Goal: Task Accomplishment & Management: Manage account settings

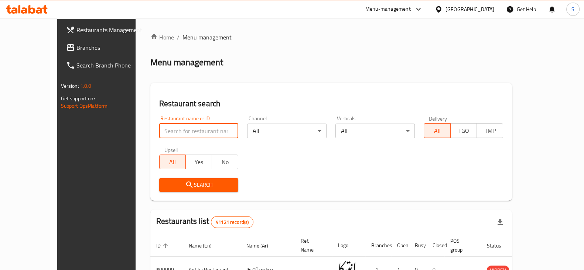
click at [159, 130] on input "search" at bounding box center [198, 131] width 79 height 15
type input "alfard"
click at [159, 180] on button "Search" at bounding box center [198, 185] width 79 height 14
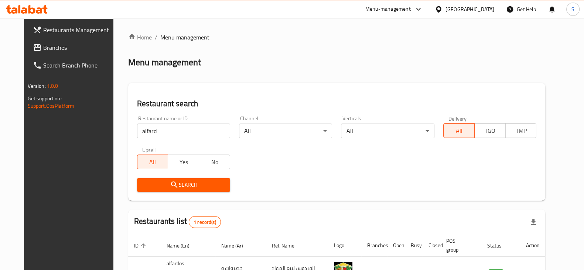
scroll to position [53, 0]
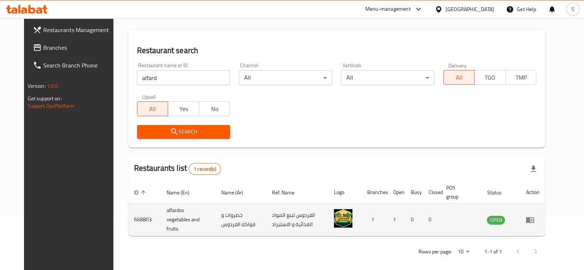
click at [534, 221] on icon "enhanced table" at bounding box center [529, 220] width 9 height 9
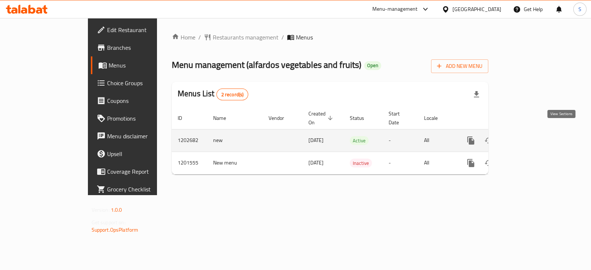
click at [528, 136] on icon "enhanced table" at bounding box center [524, 140] width 9 height 9
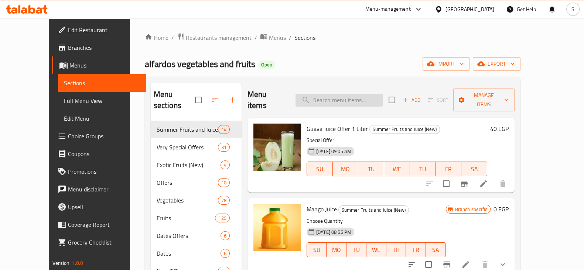
click at [337, 94] on input "search" at bounding box center [338, 100] width 87 height 13
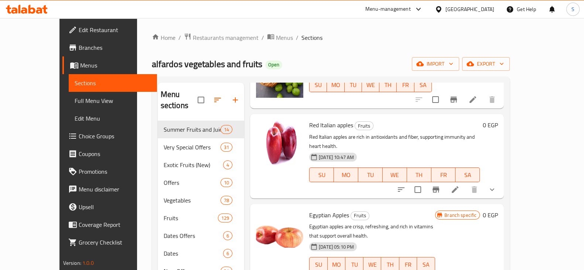
scroll to position [235, 0]
type input "apple"
click at [494, 188] on icon "show more" at bounding box center [492, 189] width 4 height 3
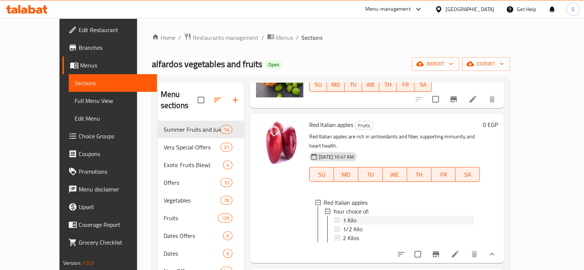
click at [343, 216] on span "1 Kilo" at bounding box center [350, 220] width 14 height 9
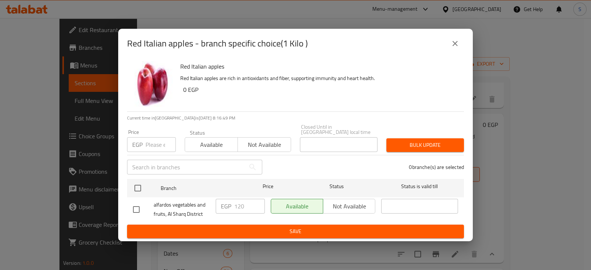
click at [144, 143] on div "EGP Price" at bounding box center [151, 144] width 49 height 15
type input "110"
click at [206, 140] on span "Available" at bounding box center [211, 145] width 47 height 11
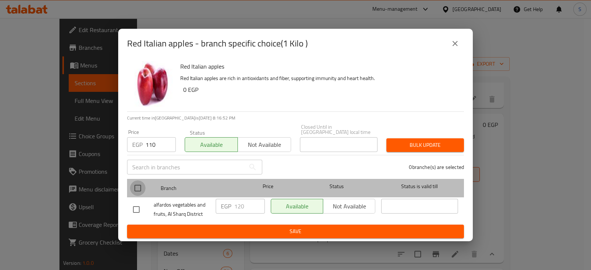
click at [138, 185] on input "checkbox" at bounding box center [138, 189] width 16 height 16
checkbox input "true"
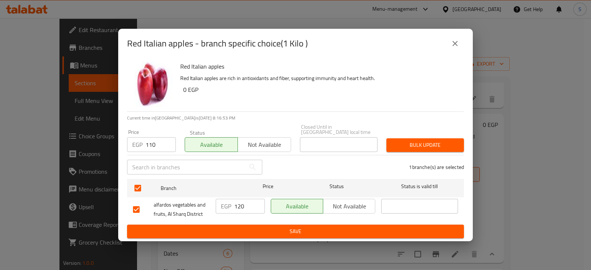
click at [392, 143] on span "Bulk update" at bounding box center [425, 145] width 66 height 9
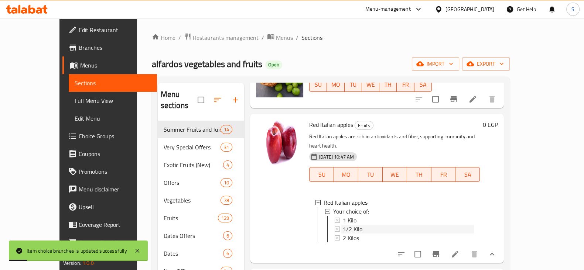
click at [343, 225] on span "1/2 Kilo" at bounding box center [353, 229] width 20 height 9
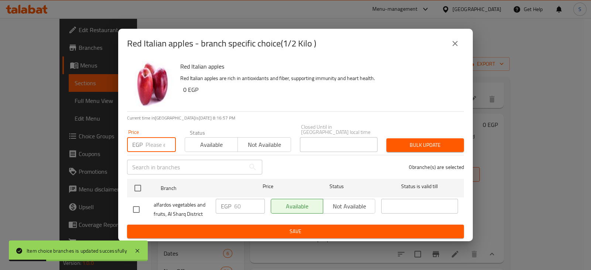
click at [151, 142] on input "number" at bounding box center [160, 144] width 30 height 15
type input "55"
click at [213, 141] on span "Available" at bounding box center [211, 145] width 47 height 11
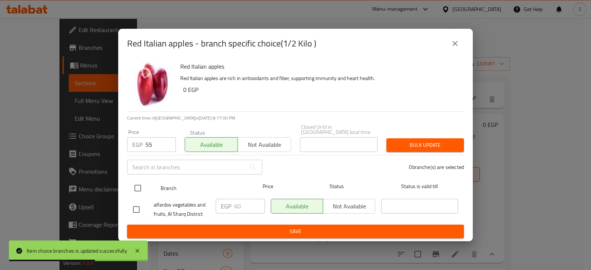
click at [138, 186] on input "checkbox" at bounding box center [138, 189] width 16 height 16
checkbox input "true"
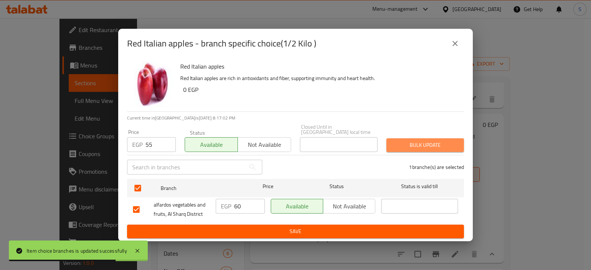
click at [439, 141] on span "Bulk update" at bounding box center [425, 145] width 66 height 9
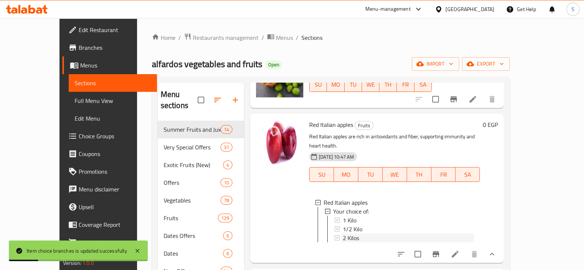
click at [343, 234] on span "2 Kilos" at bounding box center [351, 238] width 16 height 9
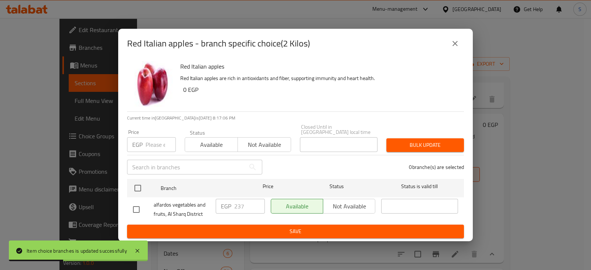
click at [157, 141] on input "number" at bounding box center [160, 144] width 30 height 15
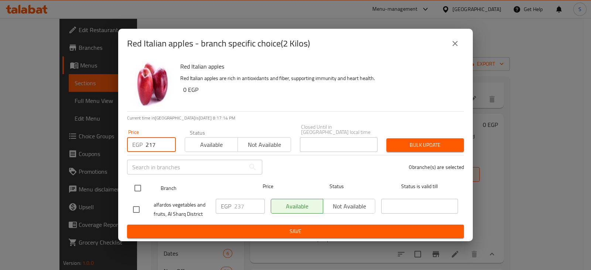
type input "217"
click at [137, 184] on input "checkbox" at bounding box center [138, 189] width 16 height 16
checkbox input "true"
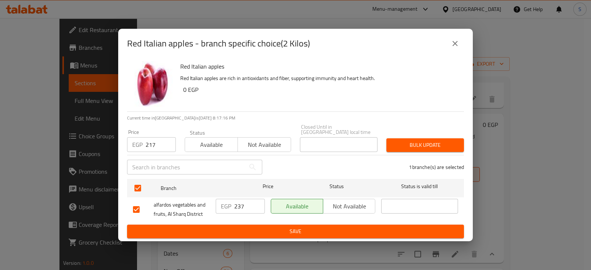
click at [419, 143] on span "Bulk update" at bounding box center [425, 145] width 66 height 9
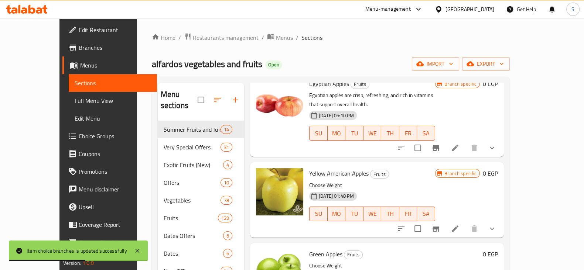
scroll to position [432, 0]
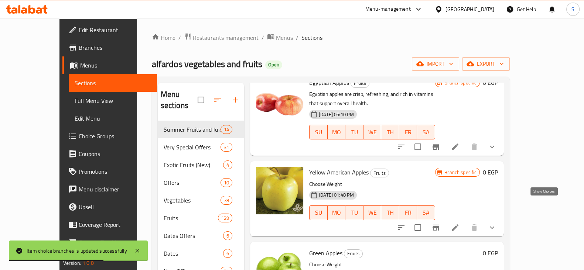
click at [496, 223] on icon "show more" at bounding box center [491, 227] width 9 height 9
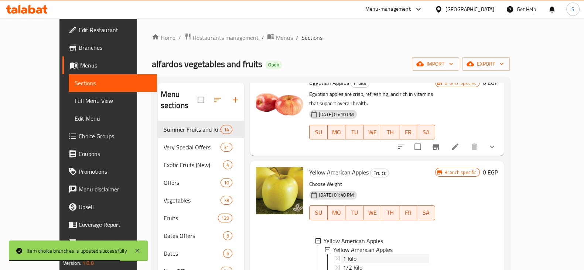
click at [343, 254] on span "1 Kilo" at bounding box center [350, 258] width 14 height 9
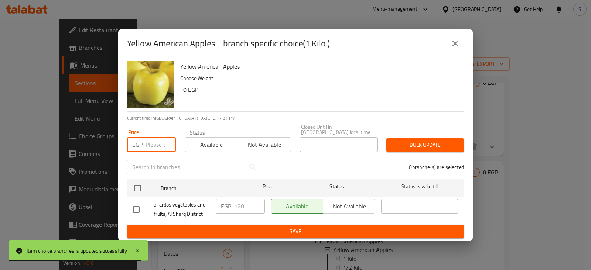
click at [151, 143] on input "number" at bounding box center [160, 144] width 30 height 15
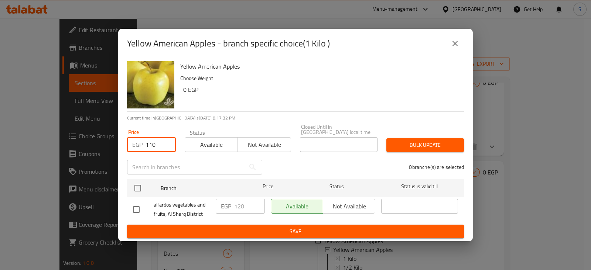
type input "110"
click at [203, 143] on span "Available" at bounding box center [211, 145] width 47 height 11
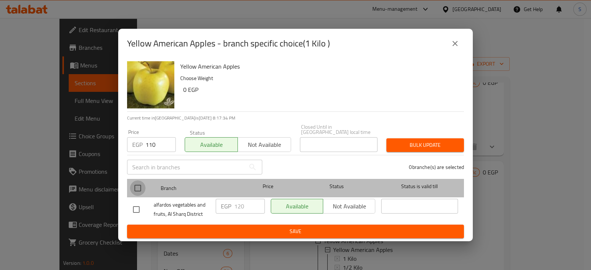
click at [136, 185] on input "checkbox" at bounding box center [138, 189] width 16 height 16
checkbox input "true"
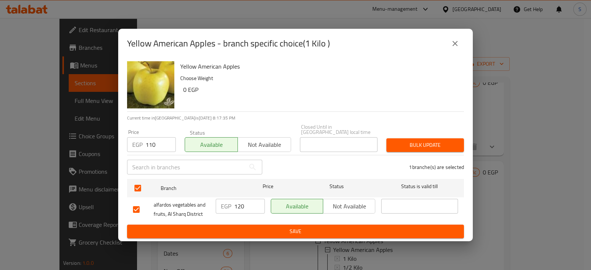
click at [432, 141] on span "Bulk update" at bounding box center [425, 145] width 66 height 9
click at [413, 147] on span "Bulk update" at bounding box center [425, 145] width 66 height 9
click at [458, 48] on icon "close" at bounding box center [454, 43] width 9 height 9
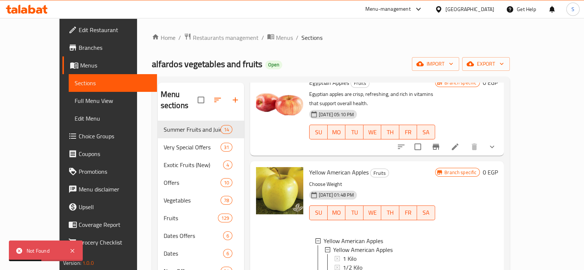
click at [343, 254] on span "1 Kilo" at bounding box center [350, 258] width 14 height 9
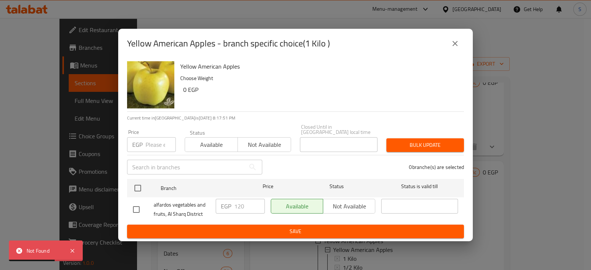
click at [160, 145] on input "number" at bounding box center [160, 144] width 30 height 15
type input "110"
click at [205, 142] on span "Available" at bounding box center [211, 145] width 47 height 11
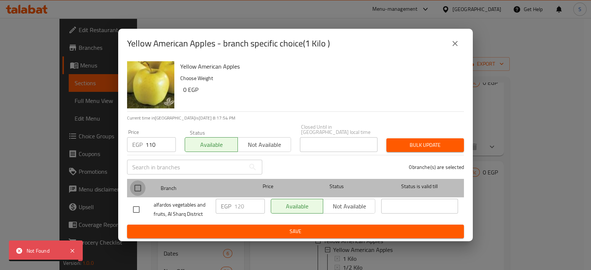
click at [137, 186] on input "checkbox" at bounding box center [138, 189] width 16 height 16
checkbox input "true"
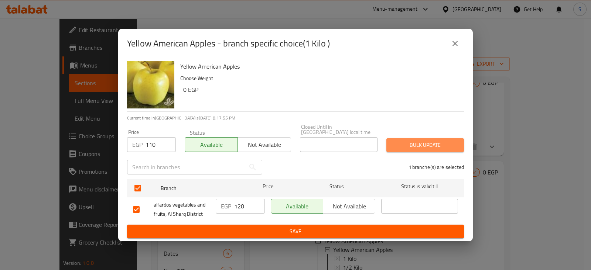
click at [415, 141] on span "Bulk update" at bounding box center [425, 145] width 66 height 9
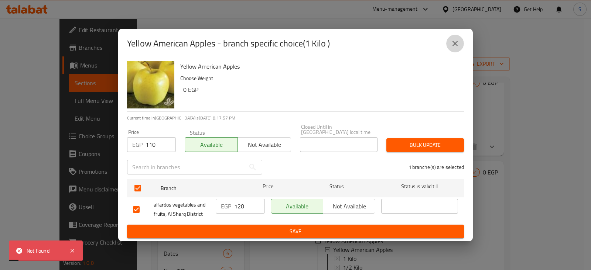
click at [456, 47] on icon "close" at bounding box center [454, 43] width 9 height 9
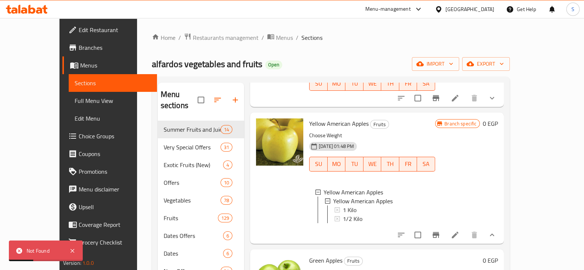
scroll to position [484, 0]
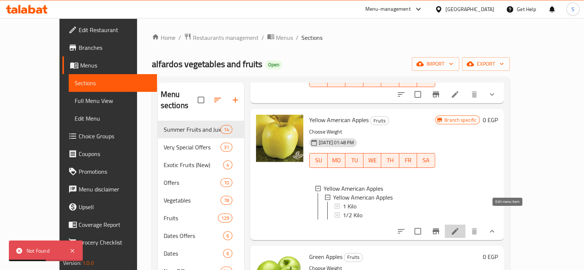
click at [459, 227] on icon at bounding box center [454, 231] width 9 height 9
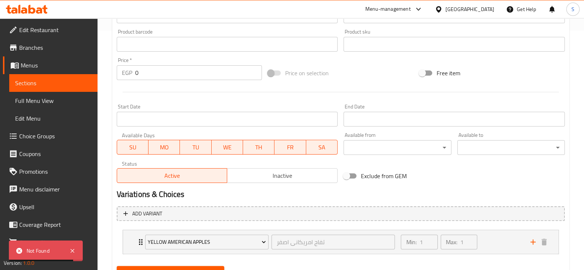
scroll to position [239, 0]
click at [275, 178] on span "Inactive" at bounding box center [282, 176] width 104 height 11
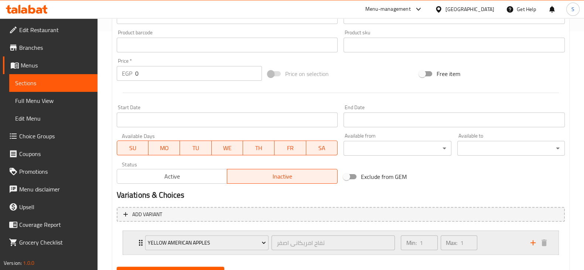
scroll to position [274, 0]
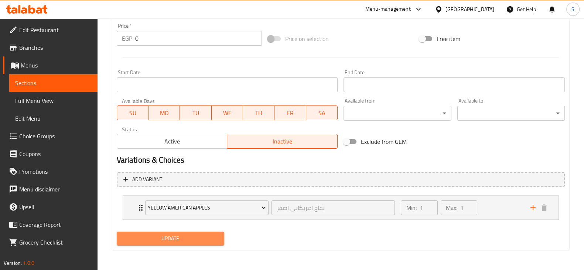
click at [191, 236] on span "Update" at bounding box center [171, 238] width 96 height 9
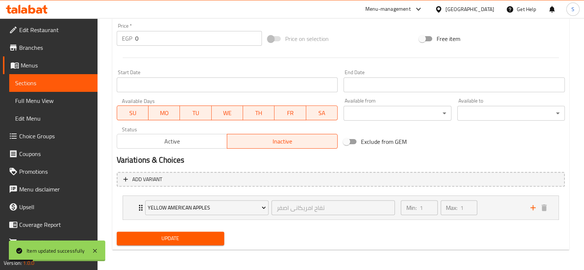
scroll to position [0, 0]
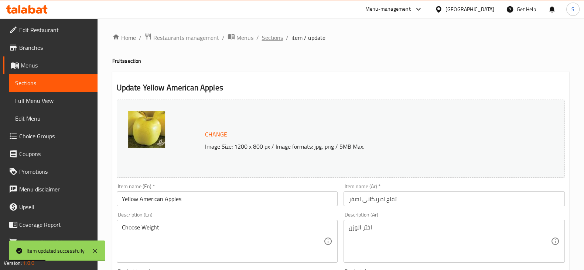
click at [275, 38] on span "Sections" at bounding box center [272, 37] width 21 height 9
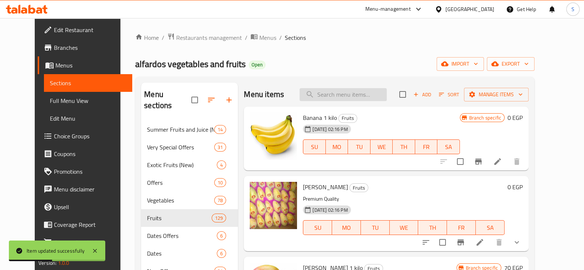
click at [340, 93] on input "search" at bounding box center [342, 94] width 87 height 13
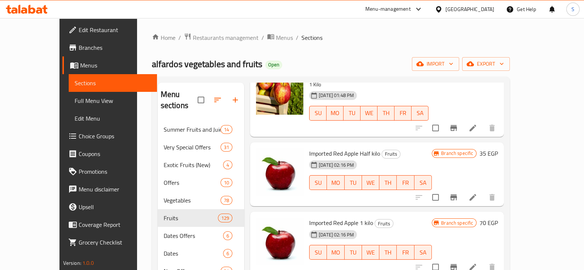
scroll to position [630, 0]
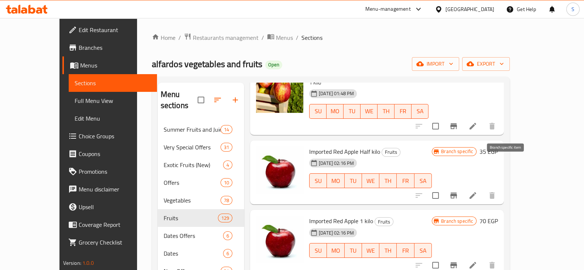
type input "apple"
click at [457, 193] on icon "Branch-specific-item" at bounding box center [453, 196] width 7 height 6
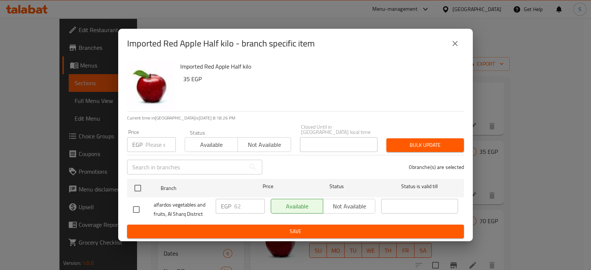
click at [157, 145] on input "number" at bounding box center [160, 144] width 30 height 15
type input "55"
click at [213, 145] on span "Available" at bounding box center [211, 145] width 47 height 11
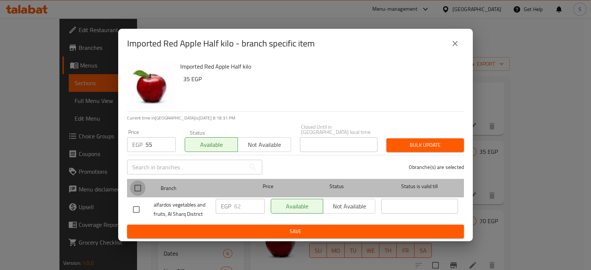
click at [135, 189] on input "checkbox" at bounding box center [138, 189] width 16 height 16
checkbox input "true"
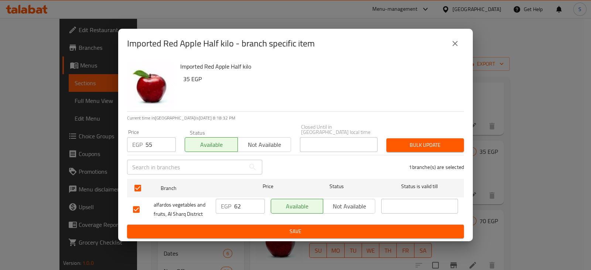
click at [442, 147] on span "Bulk update" at bounding box center [425, 145] width 66 height 9
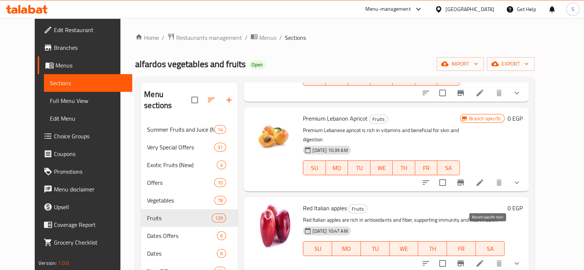
click at [464, 261] on icon "Branch-specific-item" at bounding box center [460, 264] width 7 height 6
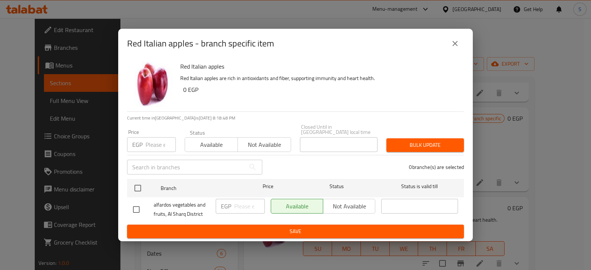
click at [148, 139] on input "number" at bounding box center [160, 144] width 30 height 15
type input "110"
click at [210, 140] on span "Available" at bounding box center [211, 145] width 47 height 11
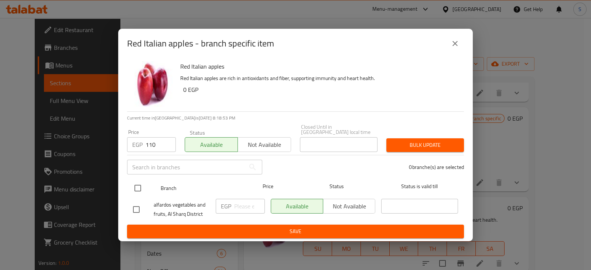
click at [137, 184] on input "checkbox" at bounding box center [138, 189] width 16 height 16
checkbox input "true"
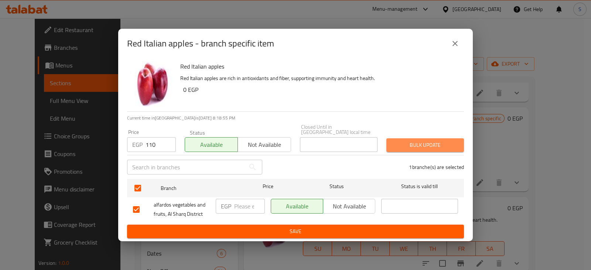
click at [419, 145] on span "Bulk update" at bounding box center [425, 145] width 66 height 9
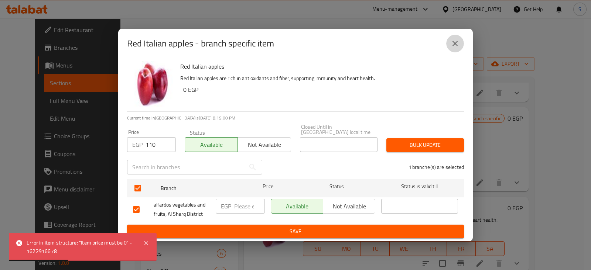
click at [457, 42] on icon "close" at bounding box center [454, 43] width 9 height 9
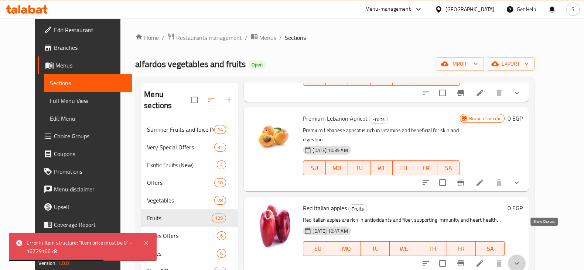
click at [521, 259] on icon "show more" at bounding box center [516, 263] width 9 height 9
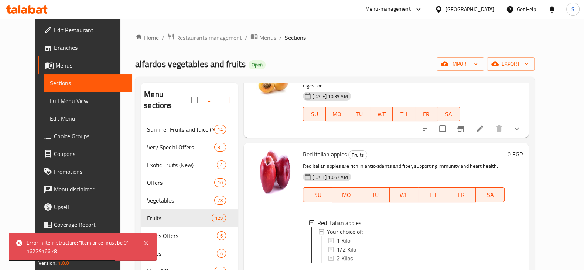
scroll to position [690, 0]
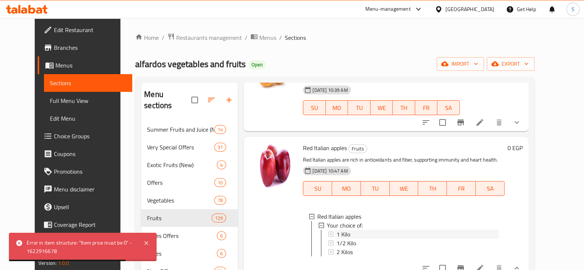
click at [361, 230] on div "1 Kilo" at bounding box center [417, 234] width 162 height 9
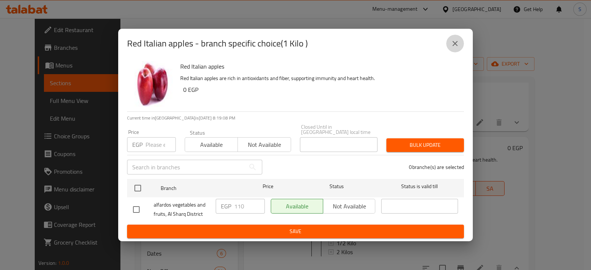
click at [454, 47] on icon "close" at bounding box center [454, 43] width 9 height 9
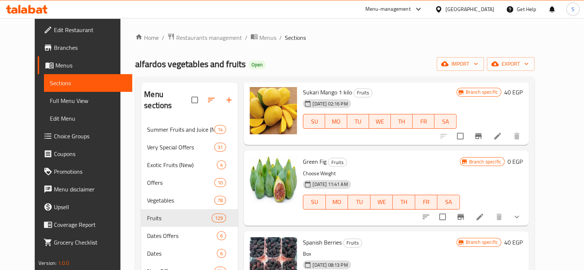
scroll to position [0, 0]
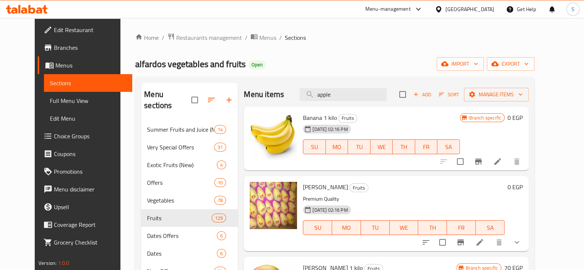
drag, startPoint x: 345, startPoint y: 96, endPoint x: 271, endPoint y: 105, distance: 74.3
click at [271, 105] on div "Menu items apple Add Sort Manage items" at bounding box center [386, 95] width 284 height 24
type input "apple"
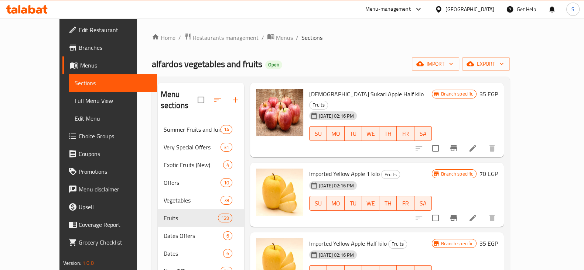
scroll to position [1114, 0]
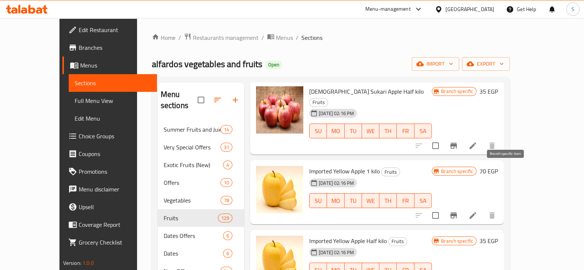
click at [457, 213] on icon "Branch-specific-item" at bounding box center [453, 216] width 7 height 6
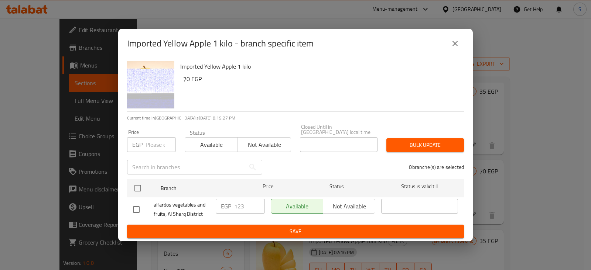
click at [155, 147] on input "number" at bounding box center [160, 144] width 30 height 15
type input "110"
click at [203, 150] on div "Status Available Not available" at bounding box center [237, 141] width 115 height 31
click at [205, 144] on span "Available" at bounding box center [211, 145] width 47 height 11
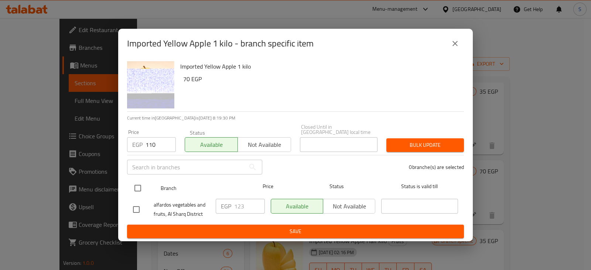
click at [134, 185] on input "checkbox" at bounding box center [138, 189] width 16 height 16
checkbox input "true"
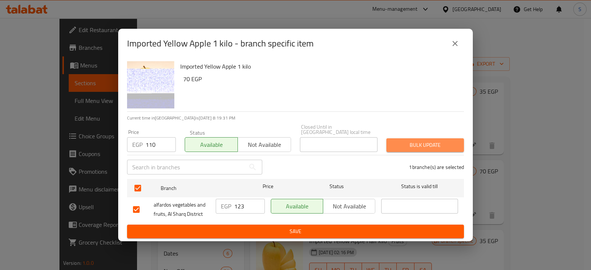
click at [405, 144] on span "Bulk update" at bounding box center [425, 145] width 66 height 9
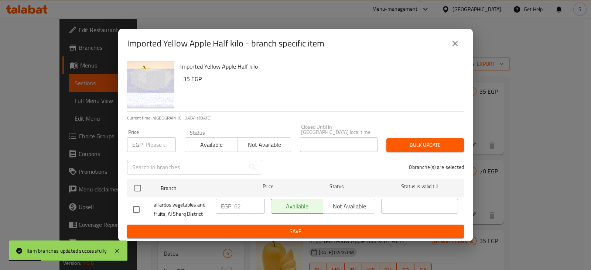
click at [158, 143] on div "Very Special Offers 31" at bounding box center [201, 147] width 86 height 18
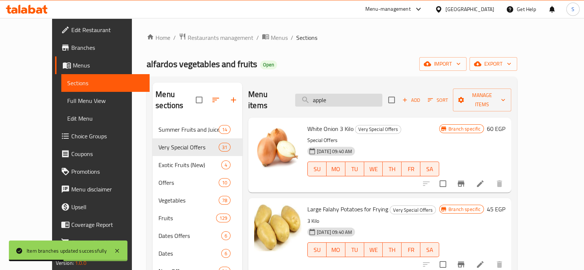
click at [351, 95] on input "apple" at bounding box center [338, 100] width 87 height 13
type input "apple"
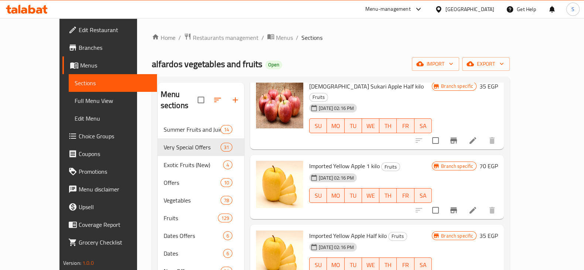
scroll to position [1055, 0]
click at [457, 207] on icon "Branch-specific-item" at bounding box center [453, 210] width 7 height 6
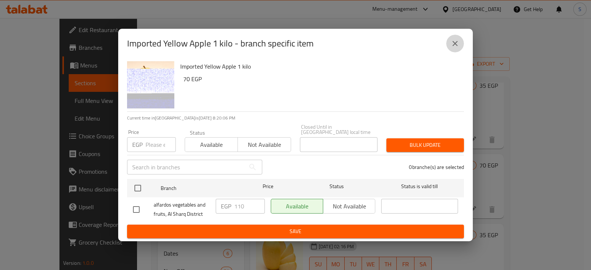
click at [453, 44] on icon "close" at bounding box center [454, 43] width 5 height 5
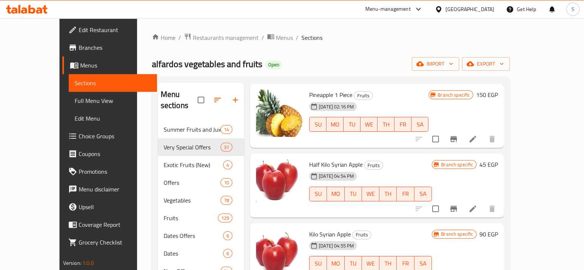
scroll to position [1262, 0]
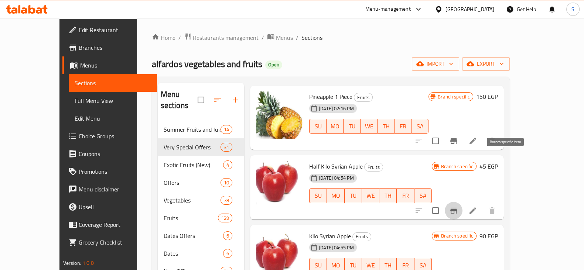
click at [457, 208] on icon "Branch-specific-item" at bounding box center [453, 211] width 7 height 6
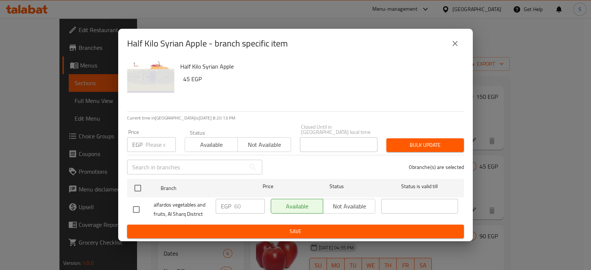
click at [158, 140] on input "number" at bounding box center [160, 144] width 30 height 15
type input "55"
click at [208, 142] on span "Available" at bounding box center [211, 145] width 47 height 11
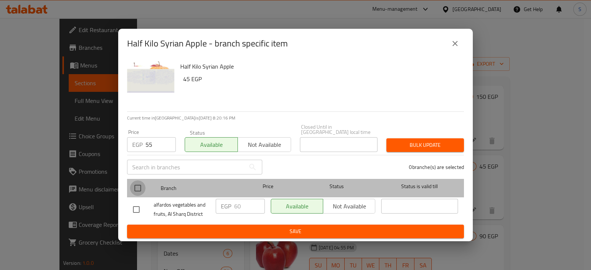
click at [137, 184] on input "checkbox" at bounding box center [138, 189] width 16 height 16
checkbox input "true"
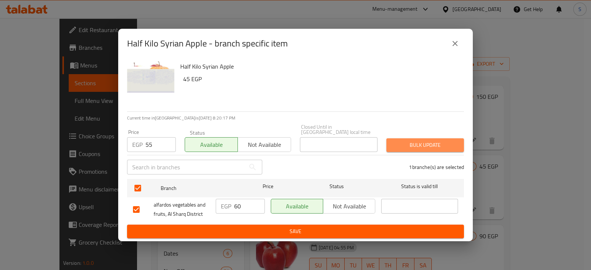
click at [399, 142] on span "Bulk update" at bounding box center [425, 145] width 66 height 9
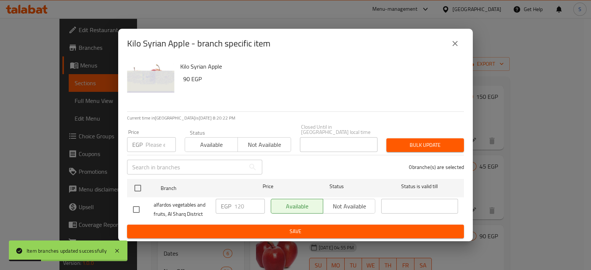
click at [157, 137] on input "number" at bounding box center [160, 144] width 30 height 15
type input "110"
click at [198, 141] on span "Available" at bounding box center [211, 145] width 47 height 11
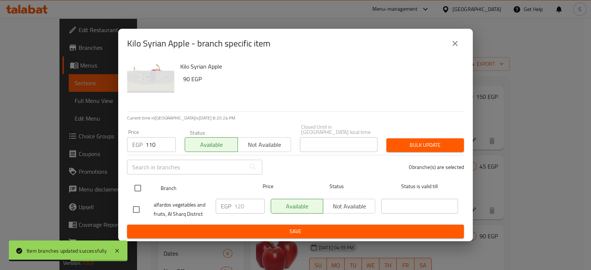
click at [136, 186] on input "checkbox" at bounding box center [138, 189] width 16 height 16
checkbox input "true"
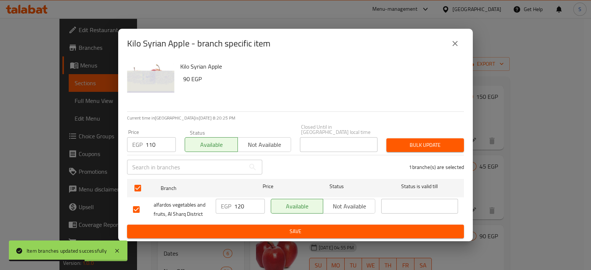
click at [408, 145] on span "Bulk update" at bounding box center [425, 145] width 66 height 9
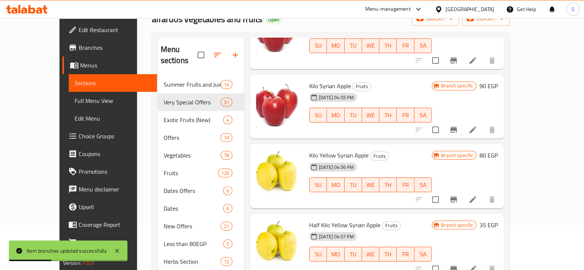
scroll to position [47, 0]
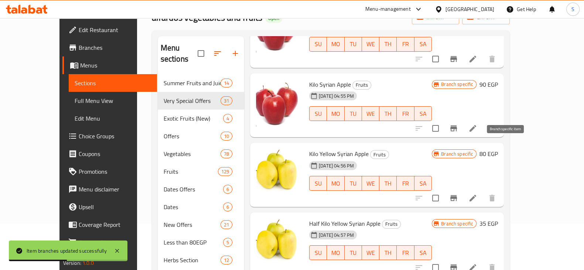
click at [457, 195] on icon "Branch-specific-item" at bounding box center [453, 198] width 7 height 6
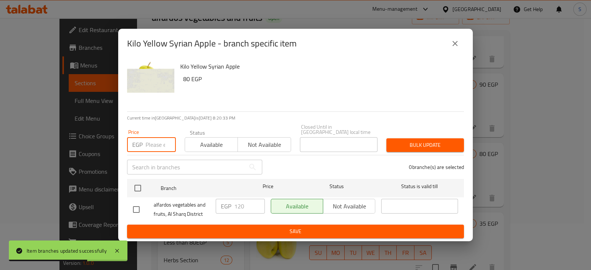
click at [146, 140] on input "number" at bounding box center [160, 144] width 30 height 15
type input "110"
click at [192, 143] on span "Available" at bounding box center [211, 145] width 47 height 11
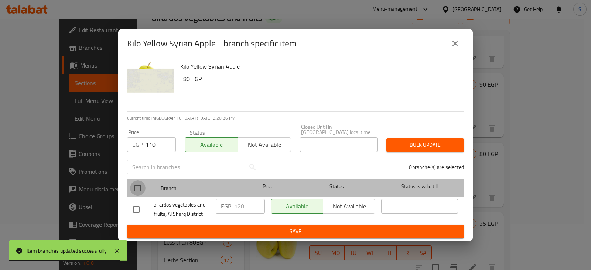
click at [135, 190] on input "checkbox" at bounding box center [138, 189] width 16 height 16
checkbox input "true"
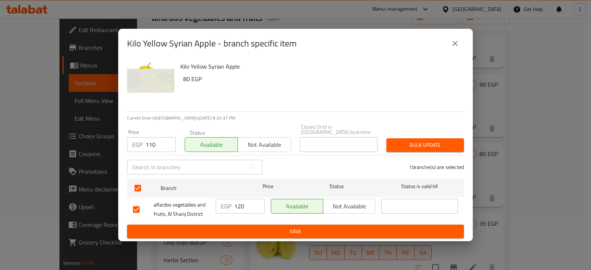
click at [421, 141] on span "Bulk update" at bounding box center [425, 145] width 66 height 9
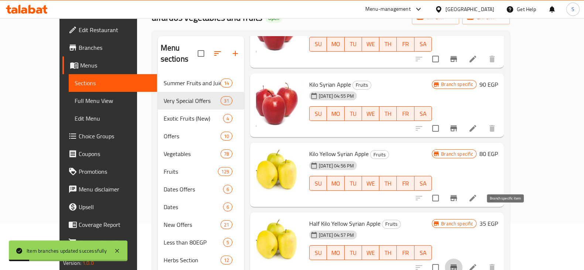
click at [458, 263] on icon "Branch-specific-item" at bounding box center [453, 267] width 9 height 9
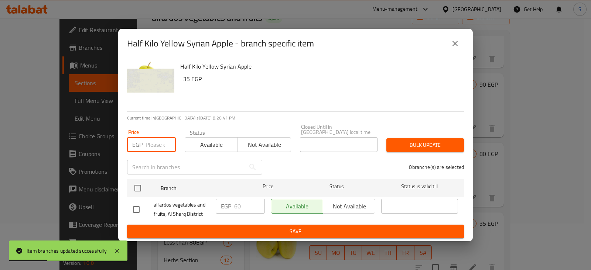
click at [148, 141] on input "number" at bounding box center [160, 144] width 30 height 15
type input "110"
click at [195, 148] on button "Available" at bounding box center [211, 144] width 53 height 15
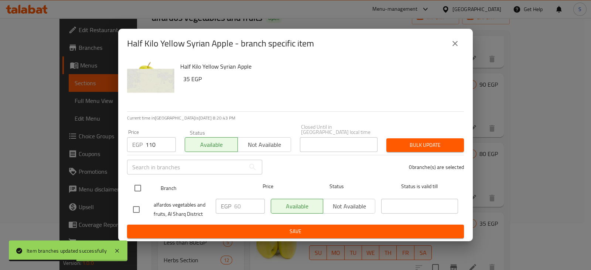
click at [137, 183] on input "checkbox" at bounding box center [138, 189] width 16 height 16
checkbox input "true"
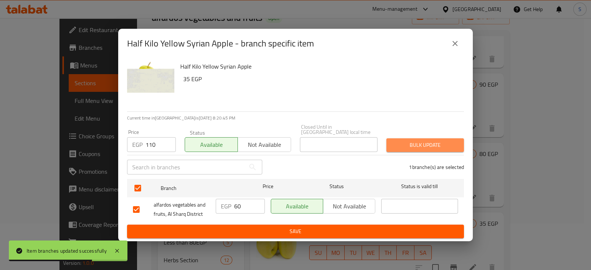
click at [402, 145] on span "Bulk update" at bounding box center [425, 145] width 66 height 9
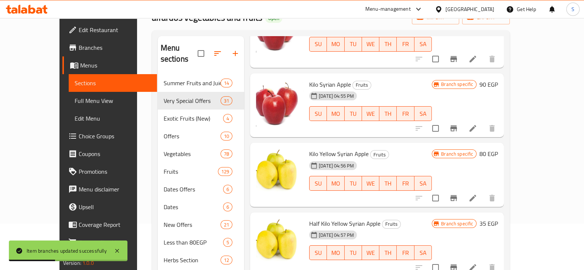
scroll to position [103, 0]
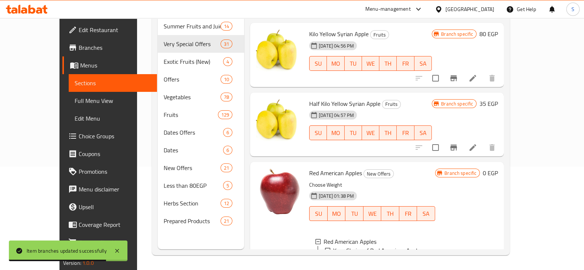
click at [343, 255] on span "1 Kilo" at bounding box center [350, 259] width 14 height 9
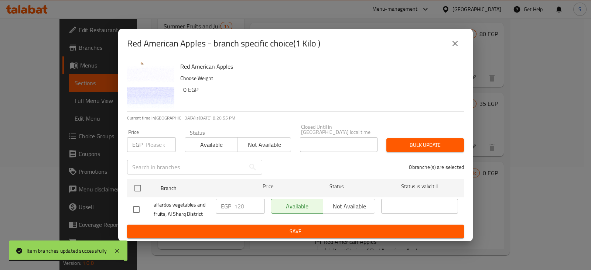
click at [142, 145] on p "EGP" at bounding box center [137, 144] width 10 height 9
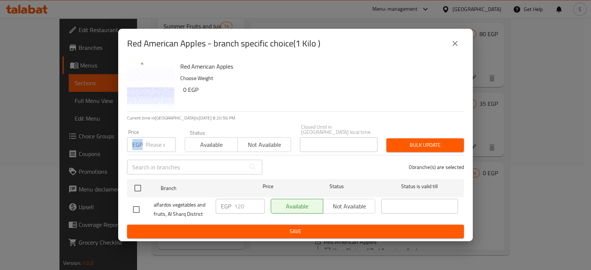
drag, startPoint x: 142, startPoint y: 144, endPoint x: 153, endPoint y: 144, distance: 11.1
click at [153, 144] on div "EGP Price" at bounding box center [151, 144] width 49 height 15
type input "110"
click at [193, 145] on span "Available" at bounding box center [211, 145] width 47 height 11
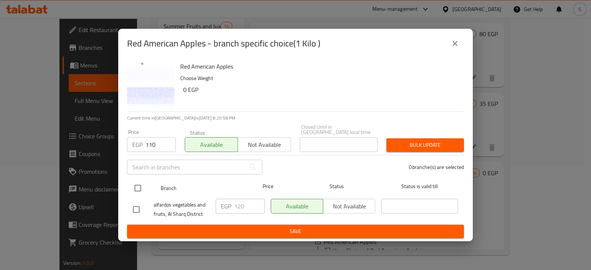
click at [135, 185] on input "checkbox" at bounding box center [138, 189] width 16 height 16
checkbox input "true"
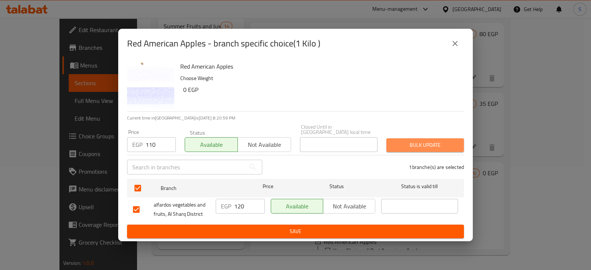
click at [404, 144] on span "Bulk update" at bounding box center [425, 145] width 66 height 9
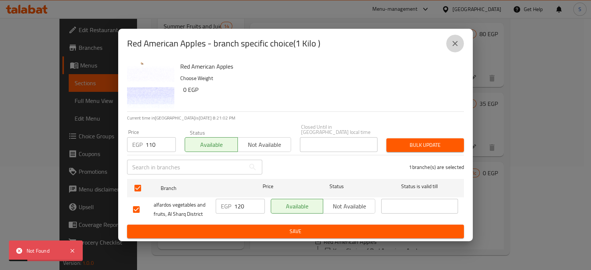
click at [452, 41] on icon "close" at bounding box center [454, 43] width 9 height 9
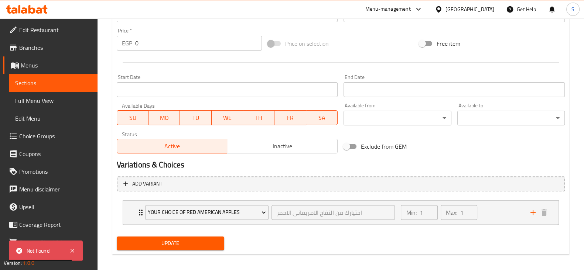
scroll to position [265, 0]
click at [267, 143] on span "Inactive" at bounding box center [282, 145] width 104 height 11
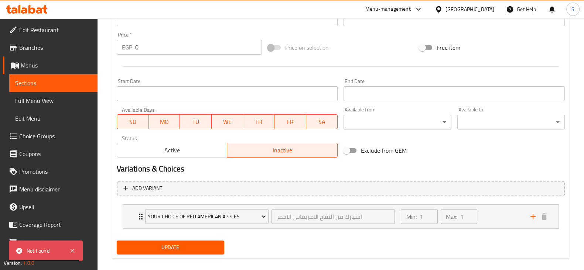
click at [192, 244] on span "Update" at bounding box center [171, 247] width 96 height 9
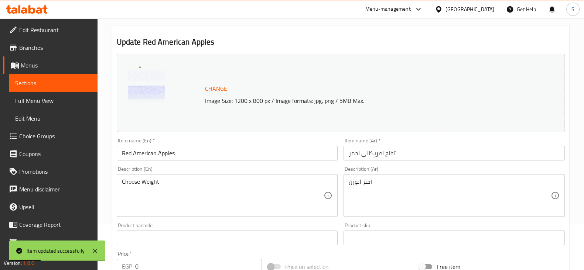
scroll to position [0, 0]
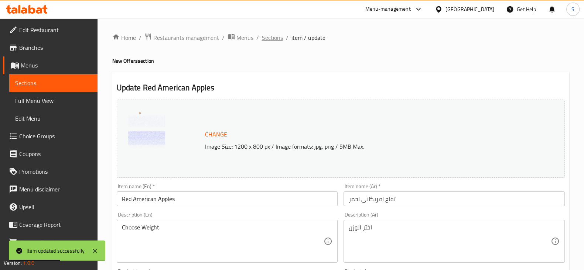
click at [275, 34] on span "Sections" at bounding box center [272, 37] width 21 height 9
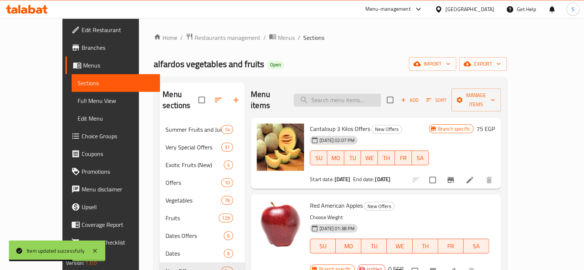
click at [343, 95] on input "search" at bounding box center [337, 100] width 87 height 13
paste input "برقوق"
click at [343, 95] on input "برقوق" at bounding box center [337, 100] width 87 height 13
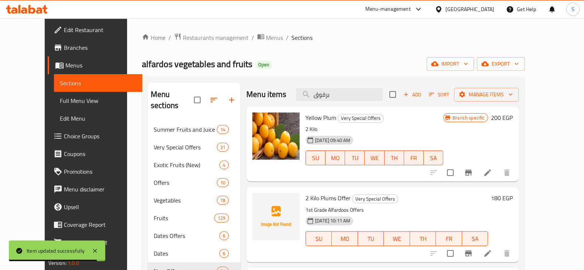
type input "برقوق"
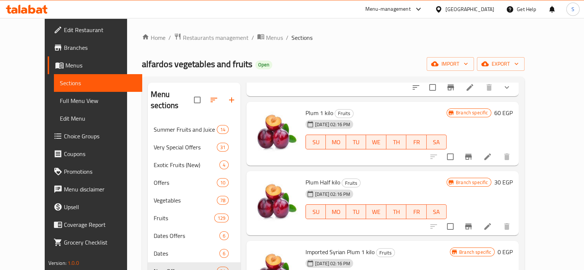
scroll to position [358, 0]
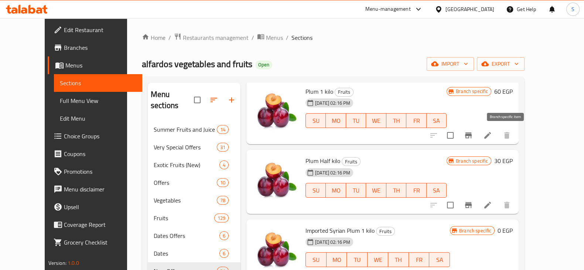
click at [472, 135] on icon "Branch-specific-item" at bounding box center [468, 136] width 7 height 6
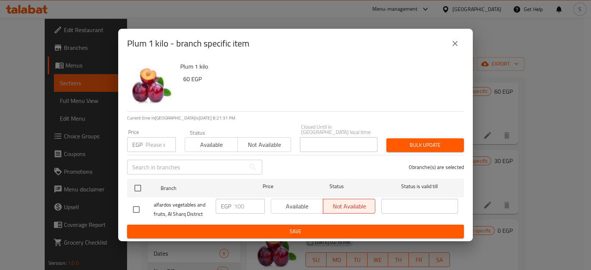
click at [157, 143] on input "number" at bounding box center [160, 144] width 30 height 15
click at [456, 44] on icon "close" at bounding box center [454, 43] width 9 height 9
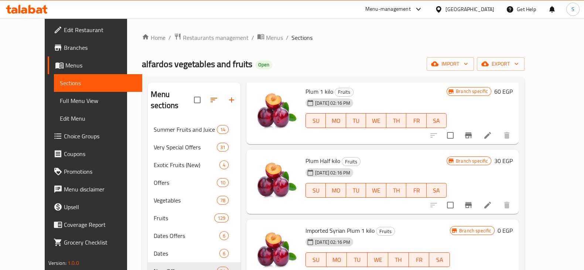
scroll to position [0, 0]
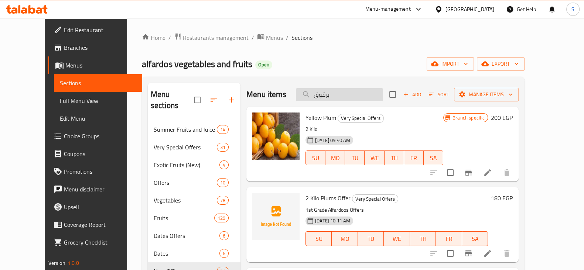
click at [327, 93] on input "برقوق" at bounding box center [339, 94] width 87 height 13
paste input "تقال"
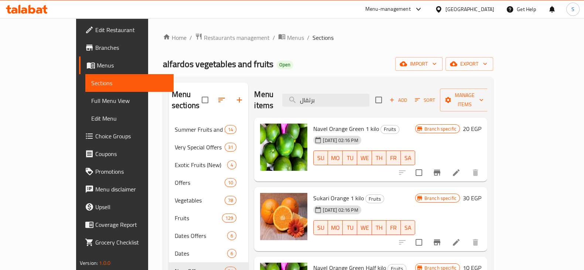
drag, startPoint x: 356, startPoint y: 95, endPoint x: 281, endPoint y: 97, distance: 75.7
click at [281, 97] on div "Menu items برتقال Add Sort Manage items" at bounding box center [370, 100] width 233 height 35
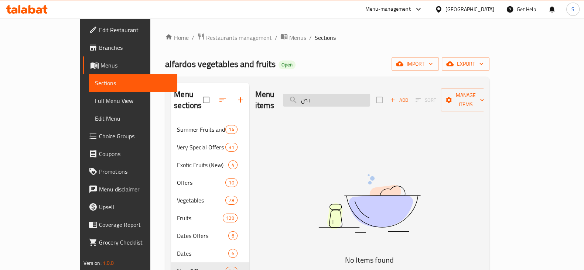
type input "ب"
type input "ا"
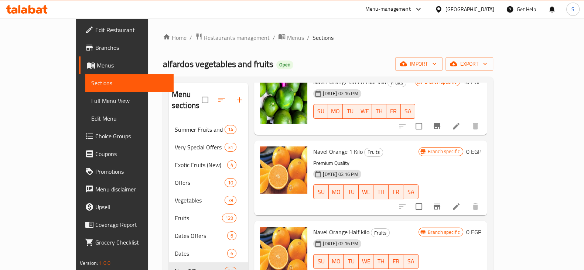
scroll to position [185, 0]
type input "برتقا"
click at [441, 203] on icon "Branch-specific-item" at bounding box center [436, 207] width 9 height 9
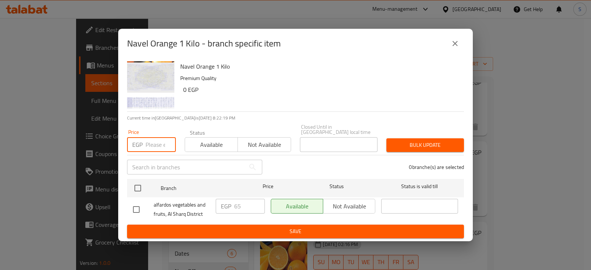
click at [162, 141] on input "number" at bounding box center [160, 144] width 30 height 15
type input "50"
click at [222, 144] on span "Available" at bounding box center [211, 145] width 47 height 11
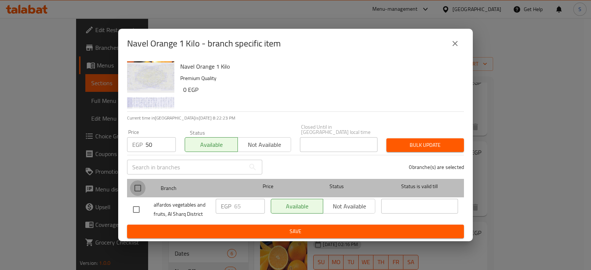
click at [137, 185] on input "checkbox" at bounding box center [138, 189] width 16 height 16
checkbox input "true"
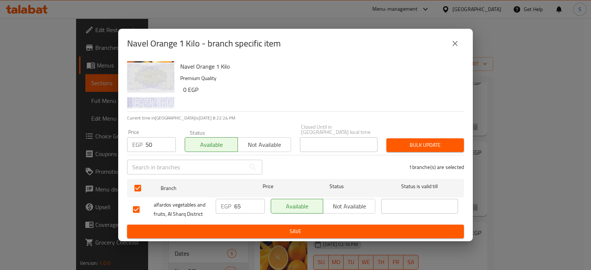
click at [395, 146] on span "Bulk update" at bounding box center [425, 145] width 66 height 9
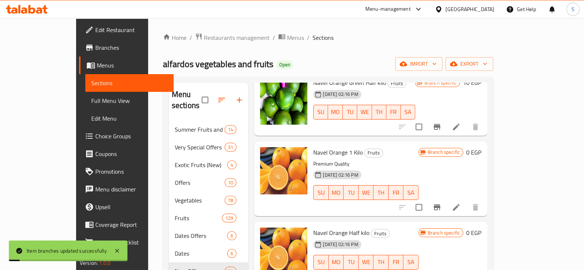
scroll to position [251, 0]
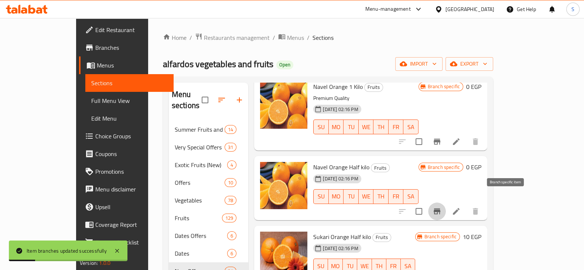
click at [441, 207] on icon "Branch-specific-item" at bounding box center [436, 211] width 9 height 9
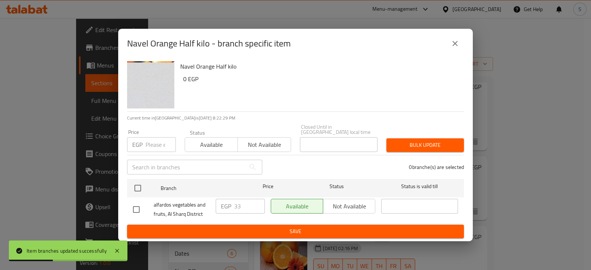
click at [156, 141] on input "number" at bounding box center [160, 144] width 30 height 15
type input "25"
click at [224, 140] on span "Available" at bounding box center [211, 145] width 47 height 11
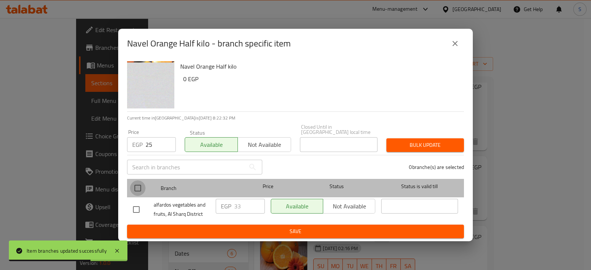
click at [135, 185] on input "checkbox" at bounding box center [138, 189] width 16 height 16
checkbox input "true"
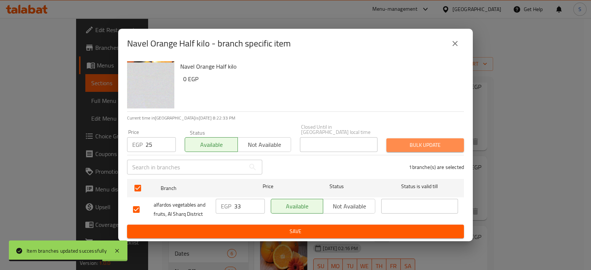
click at [403, 141] on span "Bulk update" at bounding box center [425, 145] width 66 height 9
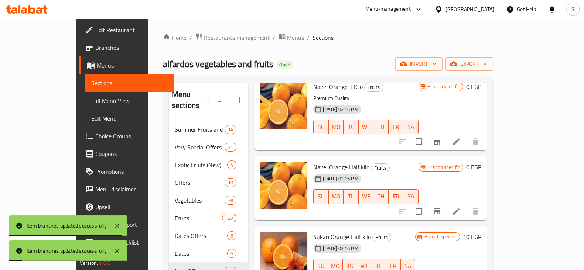
scroll to position [0, 0]
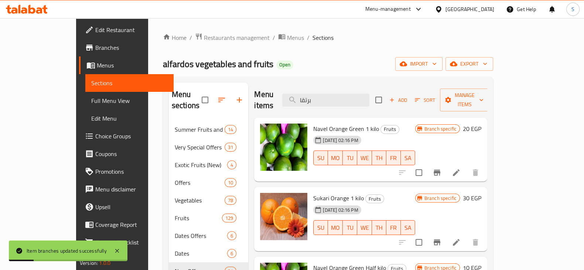
drag, startPoint x: 355, startPoint y: 97, endPoint x: 256, endPoint y: 105, distance: 98.9
click at [256, 105] on div "Menu items برتقا Add Sort Manage items" at bounding box center [370, 100] width 233 height 35
paste input "ماطم"
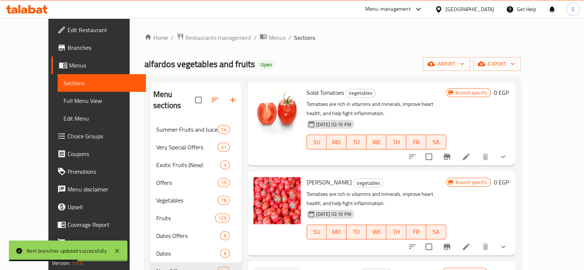
scroll to position [198, 0]
type input "طماطم"
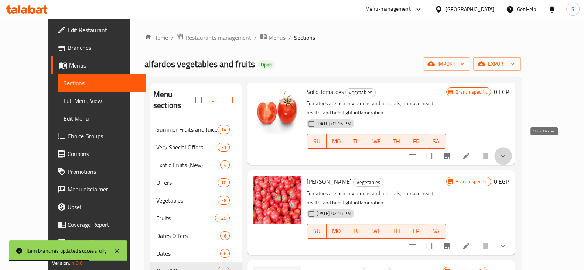
click at [507, 152] on icon "show more" at bounding box center [502, 156] width 9 height 9
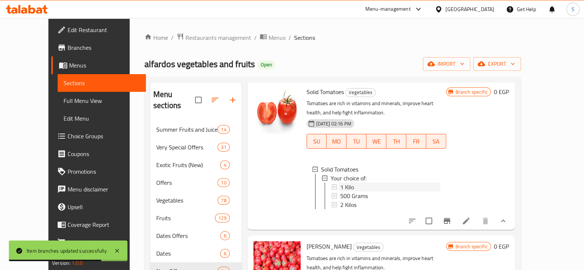
click at [355, 183] on div "1 Kilo" at bounding box center [390, 187] width 100 height 9
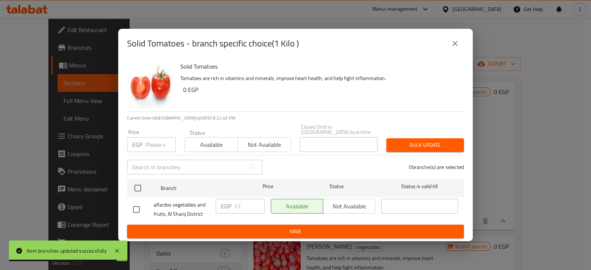
click at [155, 145] on input "number" at bounding box center [160, 144] width 30 height 15
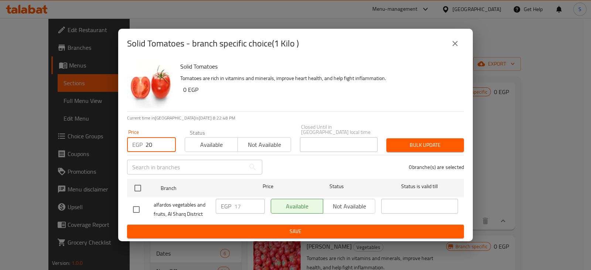
type input "20"
click at [213, 143] on span "Available" at bounding box center [211, 145] width 47 height 11
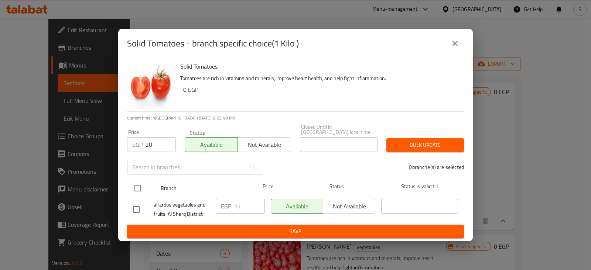
click at [139, 185] on input "checkbox" at bounding box center [138, 189] width 16 height 16
checkbox input "true"
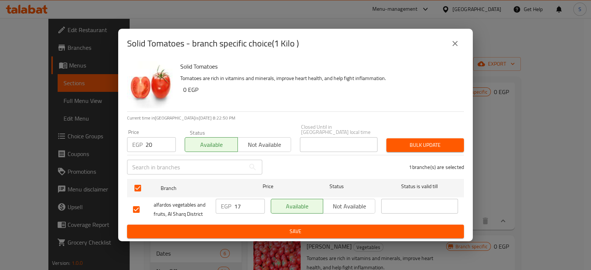
click at [421, 143] on span "Bulk update" at bounding box center [425, 145] width 66 height 9
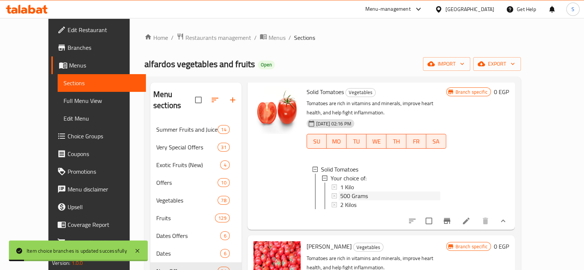
click at [345, 192] on span "500 Grams" at bounding box center [354, 196] width 28 height 9
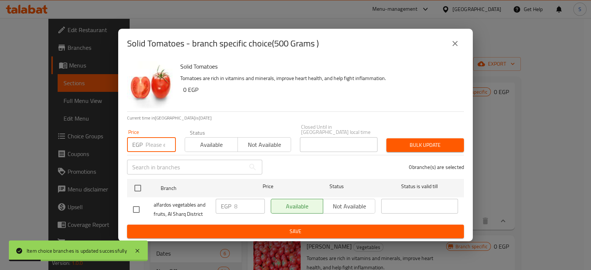
click at [154, 144] on input "number" at bounding box center [160, 144] width 30 height 15
type input "1"
type input "10"
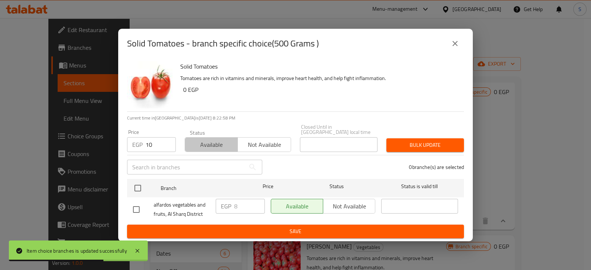
click at [213, 143] on span "Available" at bounding box center [211, 145] width 47 height 11
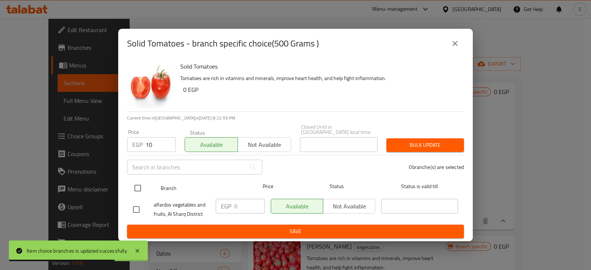
click at [139, 185] on input "checkbox" at bounding box center [138, 189] width 16 height 16
checkbox input "true"
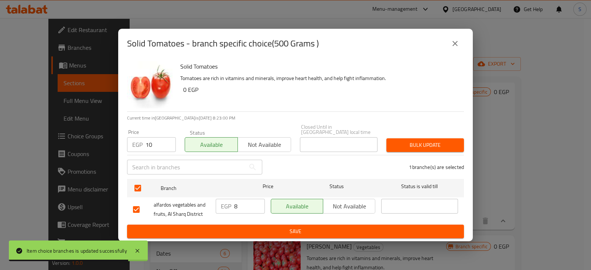
click at [410, 141] on span "Bulk update" at bounding box center [425, 145] width 66 height 9
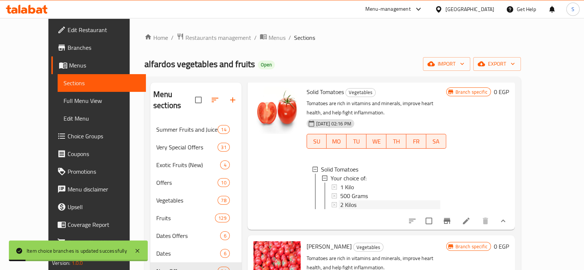
click at [348, 200] on div "2 Kilos" at bounding box center [390, 204] width 100 height 9
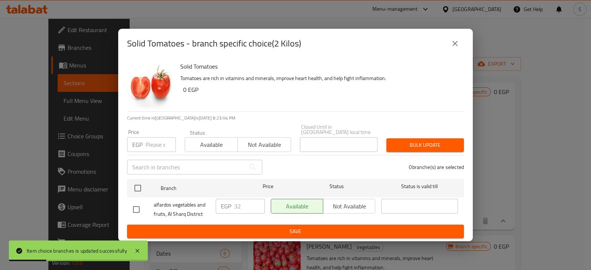
click at [148, 144] on input "number" at bounding box center [160, 144] width 30 height 15
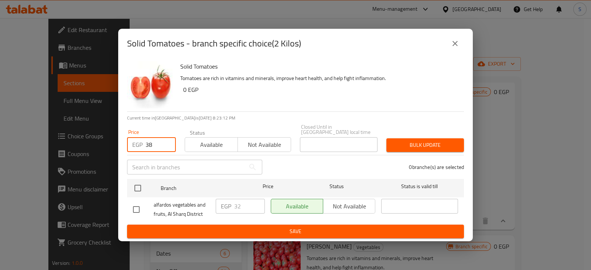
type input "38"
click at [229, 140] on span "Available" at bounding box center [211, 145] width 47 height 11
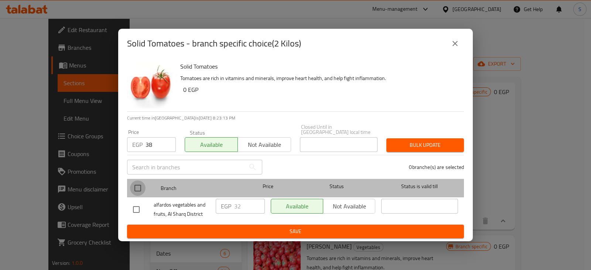
click at [134, 188] on input "checkbox" at bounding box center [138, 189] width 16 height 16
checkbox input "true"
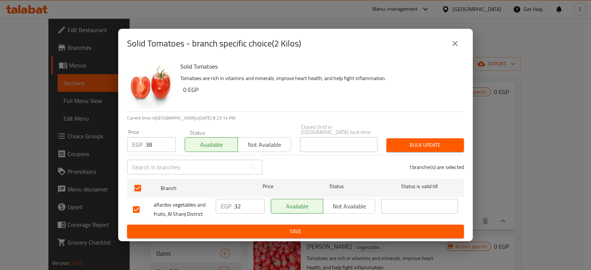
click at [418, 144] on span "Bulk update" at bounding box center [425, 145] width 66 height 9
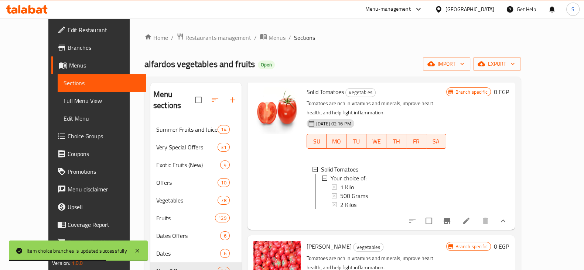
scroll to position [0, 0]
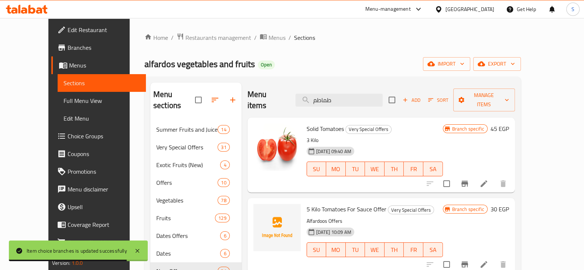
drag, startPoint x: 360, startPoint y: 96, endPoint x: 271, endPoint y: 110, distance: 90.1
click at [271, 110] on div "Menu items طماطم Add Sort Manage items Solid Tomatoes Very Special Offers 3 Kil…" at bounding box center [377, 218] width 273 height 270
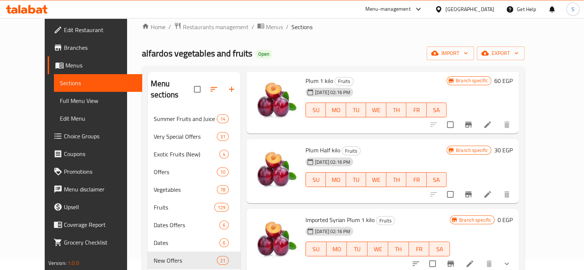
scroll to position [11, 0]
type input "برقوق"
click at [472, 123] on icon "Branch-specific-item" at bounding box center [468, 125] width 7 height 6
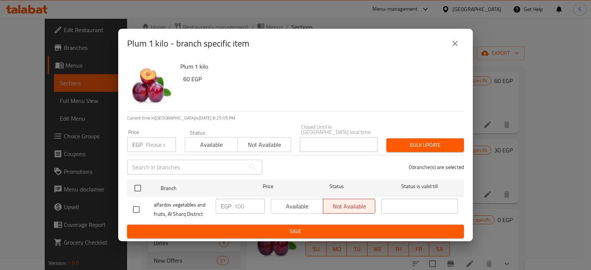
click at [455, 42] on icon "close" at bounding box center [454, 43] width 9 height 9
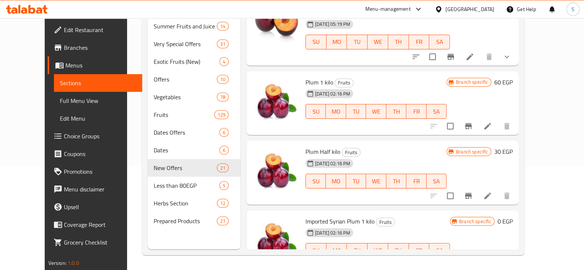
scroll to position [247, 0]
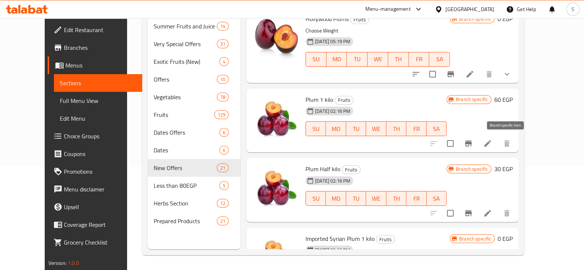
click at [472, 145] on icon "Branch-specific-item" at bounding box center [468, 144] width 7 height 6
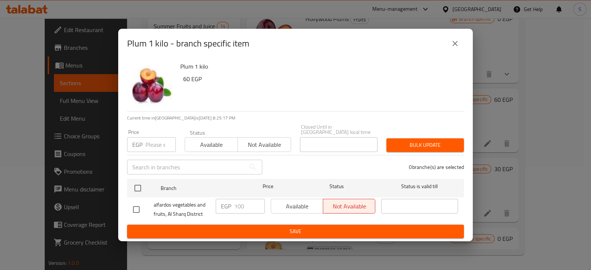
click at [153, 142] on input "number" at bounding box center [160, 144] width 30 height 15
type input "120"
click at [223, 145] on span "Available" at bounding box center [211, 145] width 47 height 11
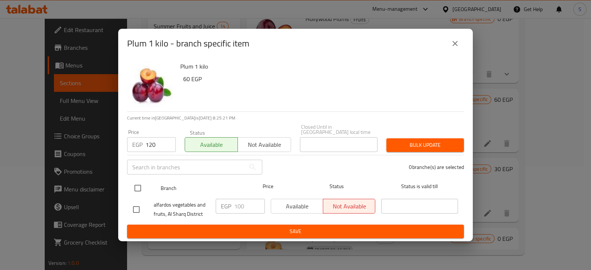
click at [135, 187] on input "checkbox" at bounding box center [138, 189] width 16 height 16
checkbox input "true"
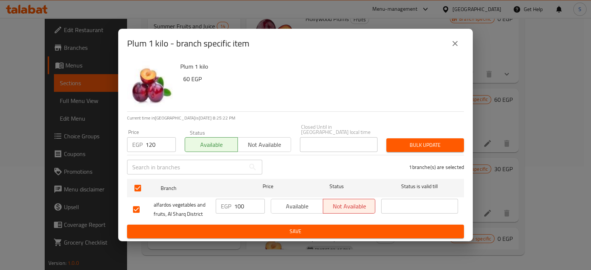
click at [405, 145] on span "Bulk update" at bounding box center [425, 145] width 66 height 9
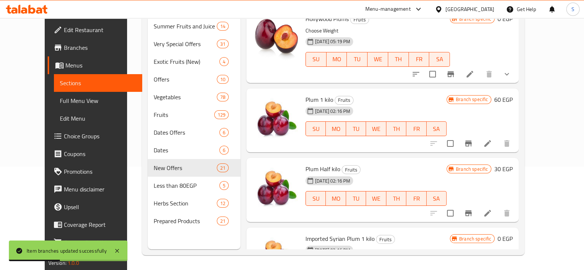
scroll to position [266, 0]
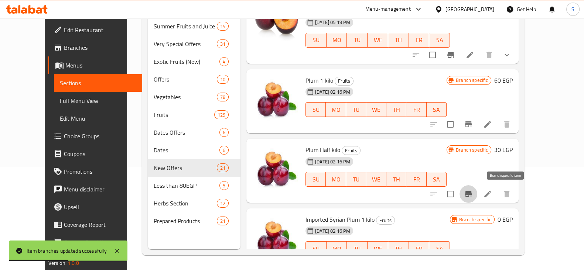
click at [473, 193] on icon "Branch-specific-item" at bounding box center [468, 194] width 9 height 9
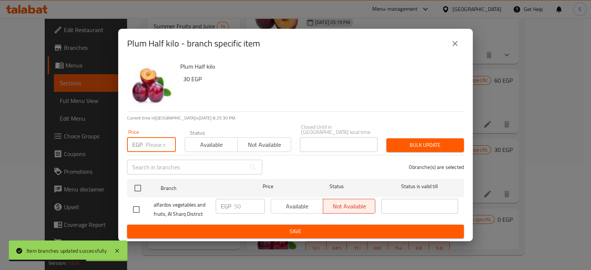
click at [159, 141] on input "number" at bounding box center [160, 144] width 30 height 15
drag, startPoint x: 158, startPoint y: 143, endPoint x: 102, endPoint y: 148, distance: 56.8
click at [102, 148] on div "Plum Half kilo - branch specific item Plum Half kilo 30 EGP Current time in Egy…" at bounding box center [295, 135] width 591 height 270
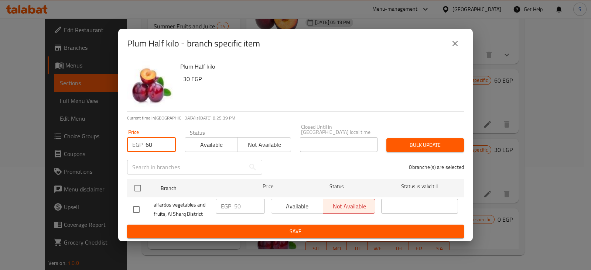
type input "60"
click at [213, 146] on span "Available" at bounding box center [211, 145] width 47 height 11
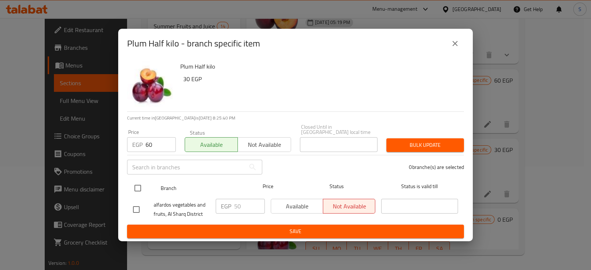
click at [138, 183] on input "checkbox" at bounding box center [138, 189] width 16 height 16
checkbox input "true"
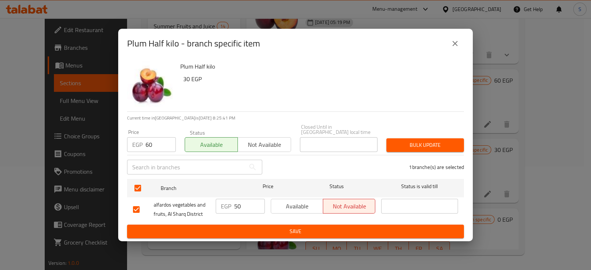
click at [417, 143] on span "Bulk update" at bounding box center [425, 145] width 66 height 9
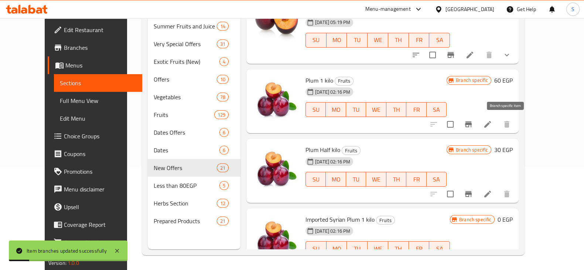
click at [473, 127] on icon "Branch-specific-item" at bounding box center [468, 124] width 9 height 9
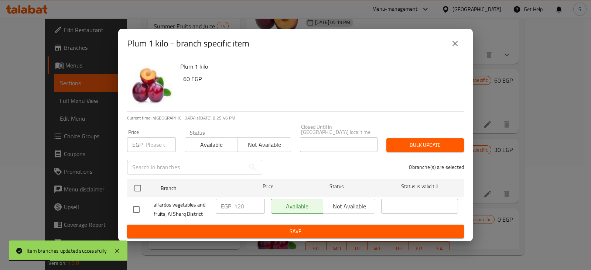
click at [451, 45] on icon "close" at bounding box center [454, 43] width 9 height 9
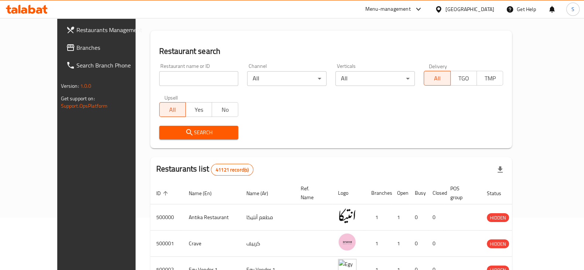
scroll to position [58, 0]
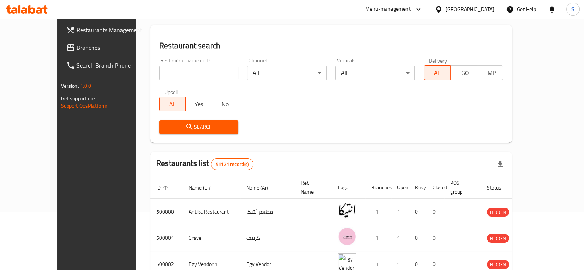
click at [411, 10] on div "Menu-management" at bounding box center [387, 9] width 45 height 9
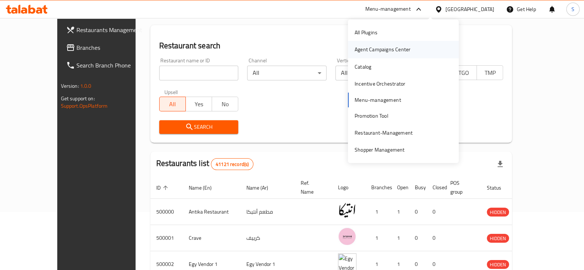
click at [412, 52] on div "Agent Campaigns Center" at bounding box center [383, 49] width 68 height 17
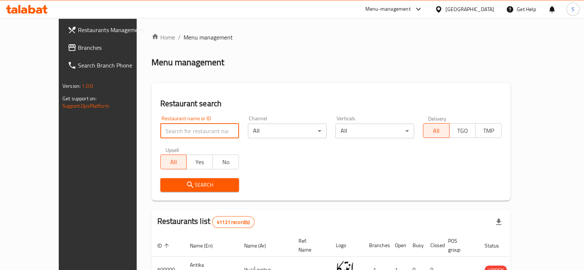
click at [183, 134] on input "search" at bounding box center [199, 131] width 79 height 15
type input "emarati"
click at [177, 185] on span "Search" at bounding box center [199, 185] width 67 height 9
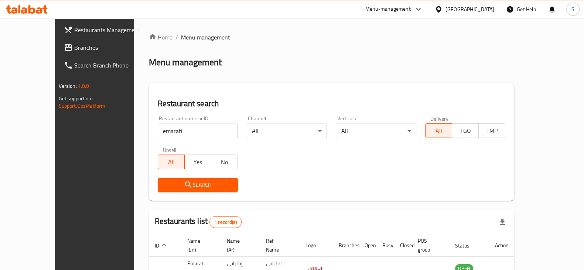
click at [411, 10] on div "Menu-management" at bounding box center [387, 9] width 45 height 9
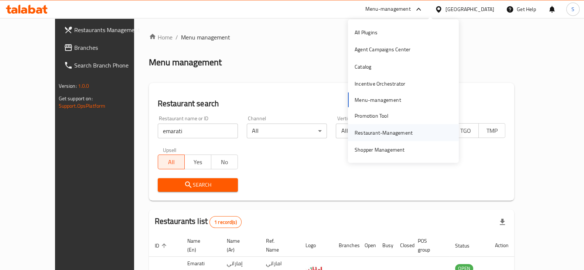
click at [376, 137] on div "Restaurant-Management" at bounding box center [384, 132] width 70 height 17
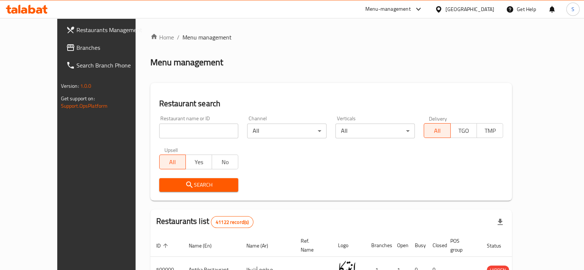
click at [162, 134] on input "search" at bounding box center [198, 131] width 79 height 15
type input "ghoneim"
click button "Search" at bounding box center [198, 185] width 79 height 14
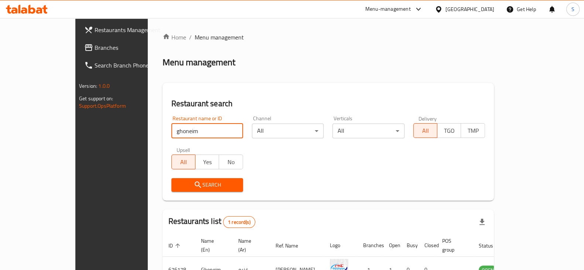
click at [306, 186] on div "Search" at bounding box center [328, 185] width 322 height 23
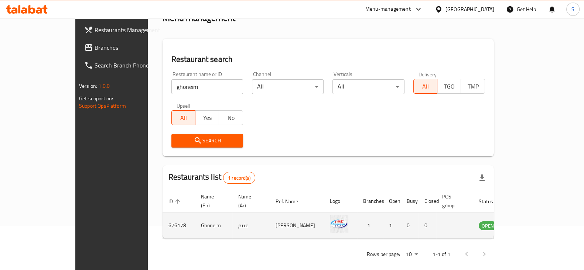
click at [526, 221] on icon "enhanced table" at bounding box center [521, 225] width 9 height 9
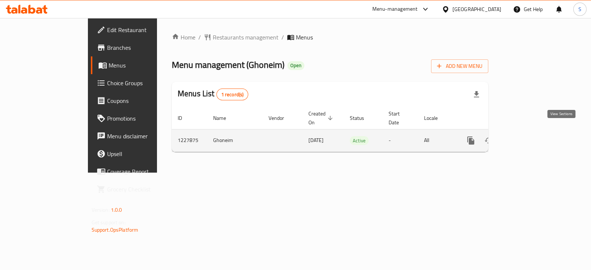
click at [528, 136] on icon "enhanced table" at bounding box center [524, 140] width 9 height 9
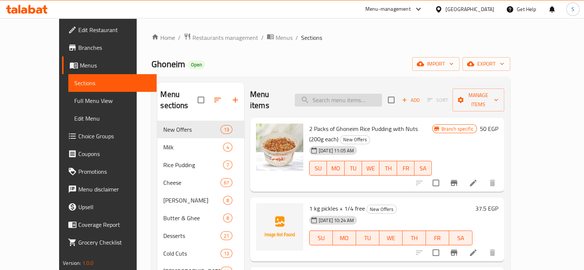
click at [363, 94] on input "search" at bounding box center [338, 100] width 87 height 13
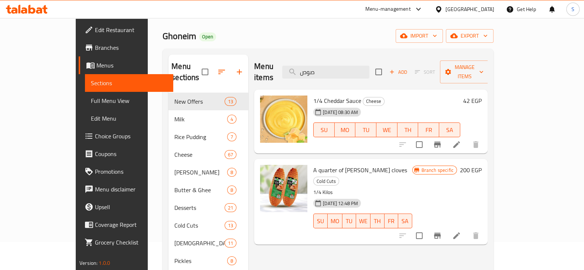
scroll to position [28, 0]
type input "صوص"
click at [313, 96] on span "1/4 Cheddar Sauce" at bounding box center [337, 101] width 48 height 11
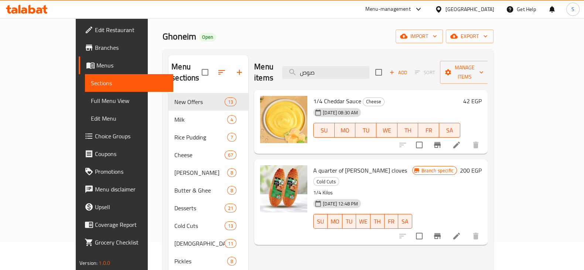
click at [282, 61] on div "Menu items صوص Add Sort Manage items" at bounding box center [370, 72] width 233 height 35
click at [442, 141] on icon "Branch-specific-item" at bounding box center [437, 145] width 9 height 9
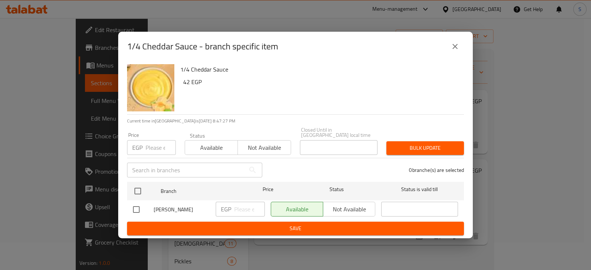
click at [455, 48] on icon "close" at bounding box center [454, 46] width 9 height 9
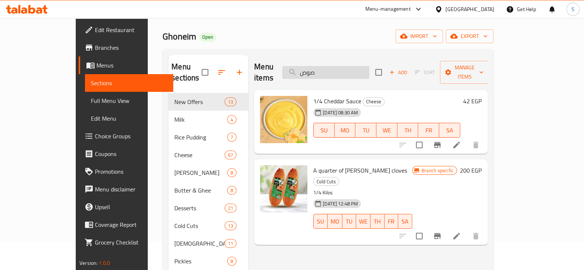
drag, startPoint x: 345, startPoint y: 64, endPoint x: 324, endPoint y: 66, distance: 20.8
click at [324, 66] on input "صوص" at bounding box center [325, 72] width 87 height 13
click at [441, 142] on icon "Branch-specific-item" at bounding box center [437, 145] width 7 height 6
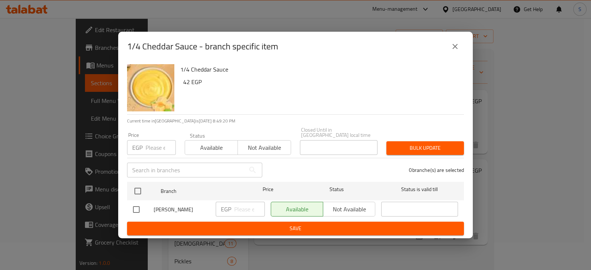
click at [458, 51] on icon "close" at bounding box center [454, 46] width 9 height 9
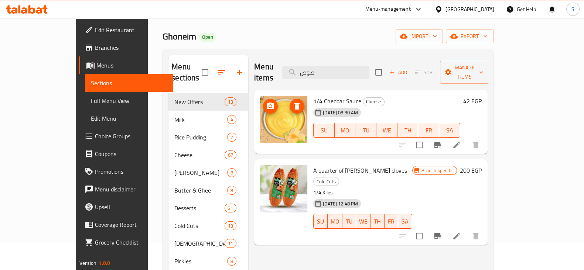
click at [260, 99] on img at bounding box center [283, 119] width 47 height 47
click at [461, 141] on icon at bounding box center [456, 145] width 9 height 9
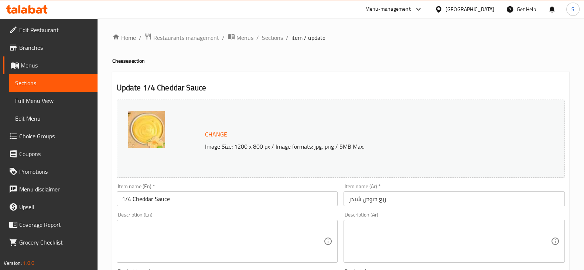
click at [276, 37] on span "Sections" at bounding box center [272, 37] width 21 height 9
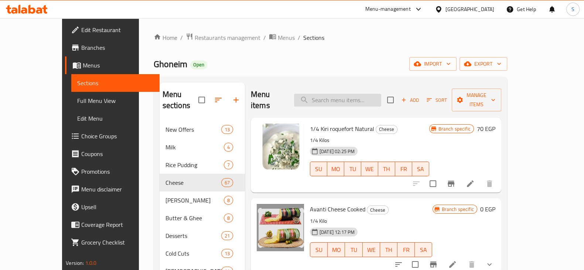
click at [355, 97] on input "search" at bounding box center [337, 100] width 87 height 13
type input "ض"
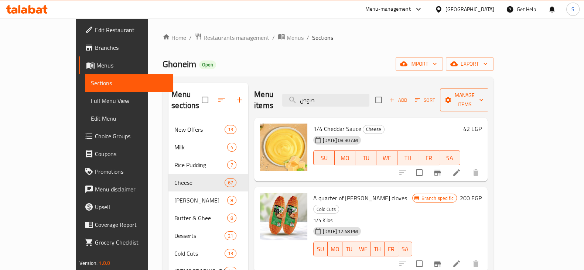
type input "صوص"
click at [483, 91] on span "Manage items" at bounding box center [465, 100] width 38 height 18
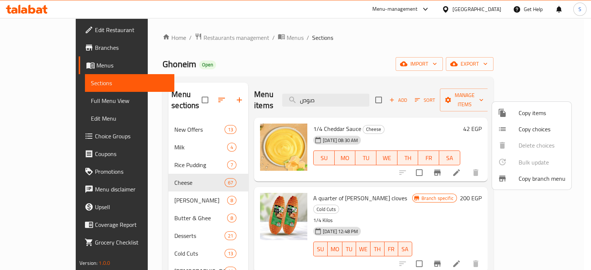
click at [535, 115] on span "Copy items" at bounding box center [541, 113] width 47 height 9
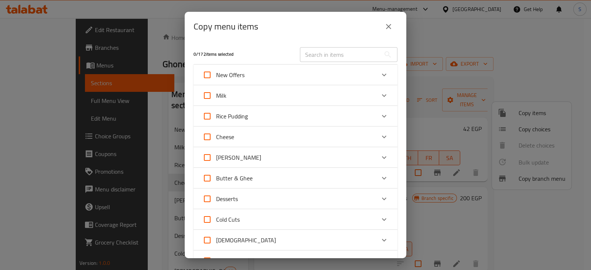
click at [320, 55] on input "text" at bounding box center [340, 54] width 80 height 15
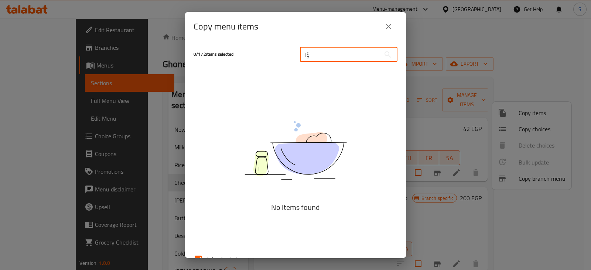
type input "ؤ"
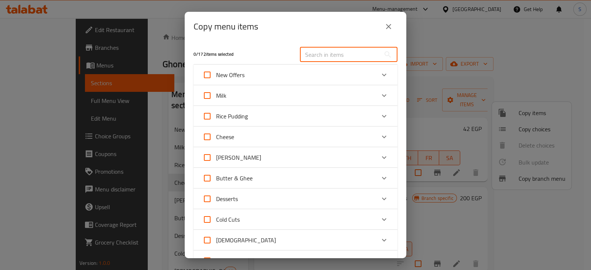
click at [380, 136] on icon "Expand" at bounding box center [384, 137] width 9 height 9
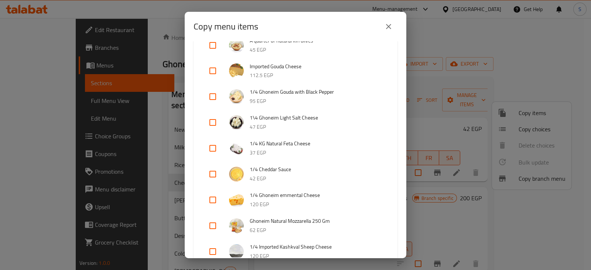
scroll to position [843, 0]
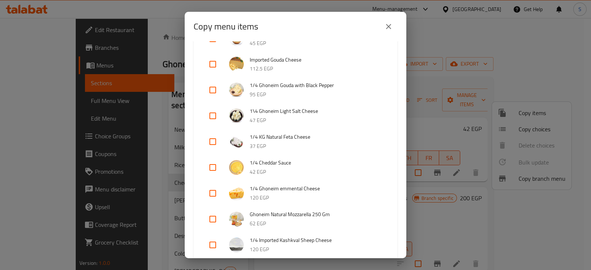
click at [214, 159] on input "checkbox" at bounding box center [213, 168] width 18 height 18
checkbox input "true"
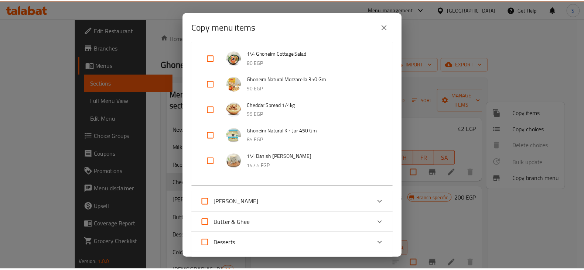
scroll to position [1923, 0]
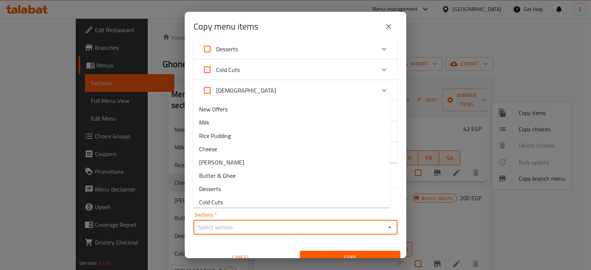
click at [300, 222] on input "Sections   *" at bounding box center [289, 227] width 187 height 10
click at [231, 149] on li "Cheese" at bounding box center [291, 149] width 197 height 13
type input "Cheese"
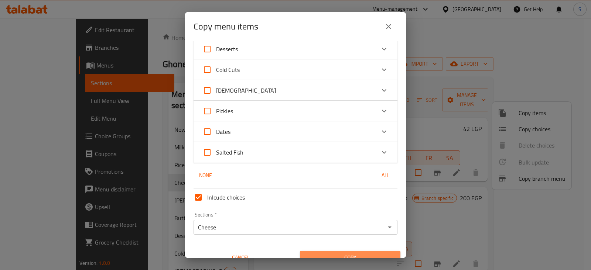
click at [360, 253] on span "Copy" at bounding box center [350, 257] width 89 height 9
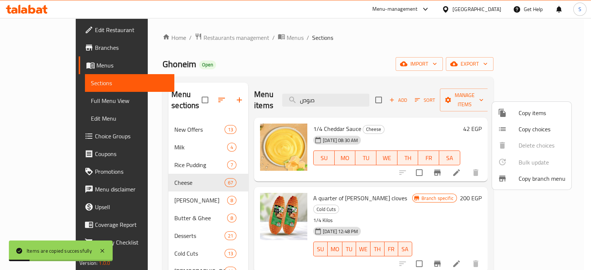
click at [367, 44] on div at bounding box center [295, 135] width 591 height 270
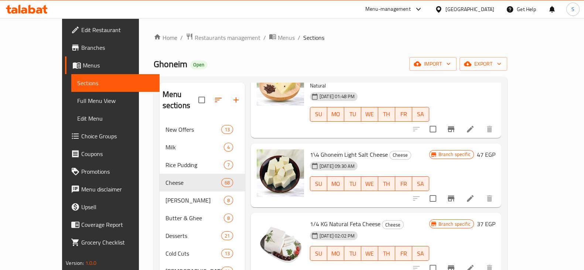
scroll to position [2456, 0]
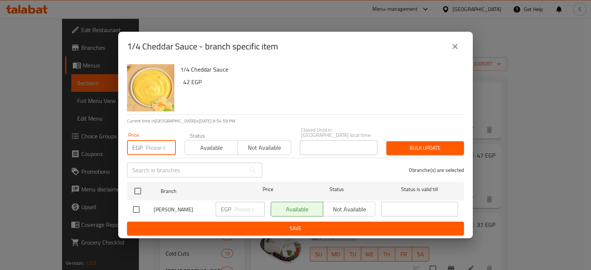
click at [152, 147] on input "number" at bounding box center [160, 147] width 30 height 15
type input "42.5"
click at [223, 147] on span "Available" at bounding box center [211, 148] width 47 height 11
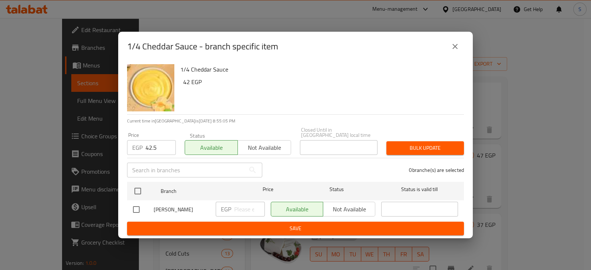
type button "0"
drag, startPoint x: 158, startPoint y: 145, endPoint x: 113, endPoint y: 146, distance: 45.4
click at [113, 146] on div "1/4 Cheddar Sauce - branch specific item 1/4 Cheddar Sauce 42 EGP Current time …" at bounding box center [295, 135] width 591 height 270
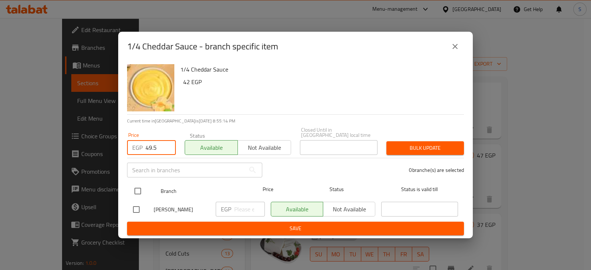
type input "49.5"
click at [138, 187] on input "checkbox" at bounding box center [138, 192] width 16 height 16
checkbox input "true"
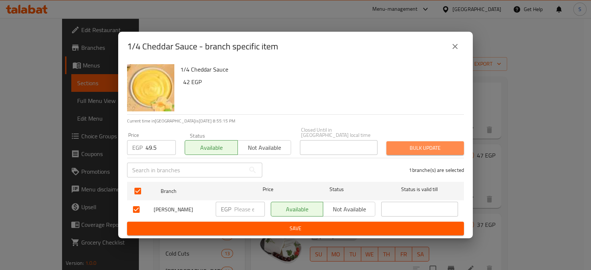
click at [409, 145] on span "Bulk update" at bounding box center [425, 148] width 66 height 9
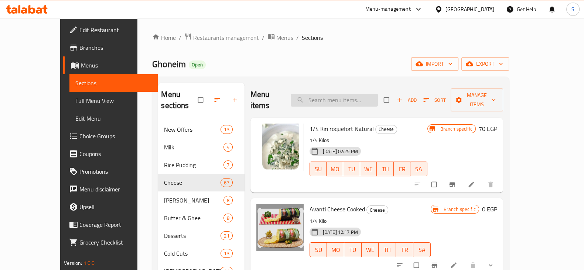
click at [352, 96] on input "search" at bounding box center [334, 100] width 87 height 13
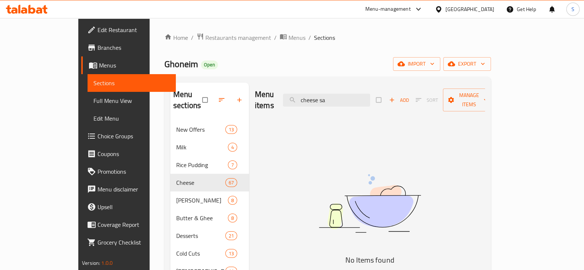
drag, startPoint x: 365, startPoint y: 97, endPoint x: 274, endPoint y: 90, distance: 91.5
click at [274, 90] on div "Menu items cheese sa Add Sort Manage items" at bounding box center [370, 100] width 230 height 35
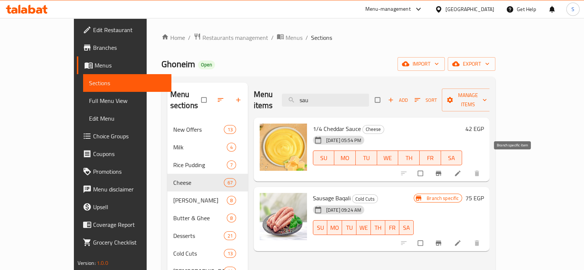
type input "sau"
click at [441, 171] on icon "Branch-specific-item" at bounding box center [439, 173] width 6 height 5
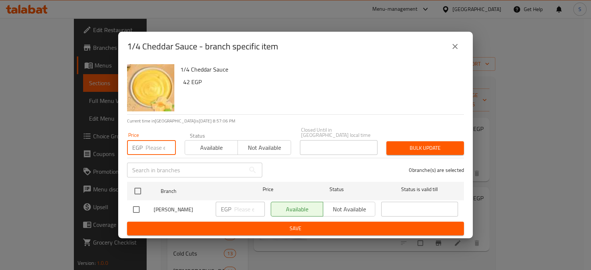
click at [150, 147] on input "number" at bounding box center [160, 147] width 30 height 15
type input "49.5"
click at [210, 146] on span "Available" at bounding box center [211, 148] width 47 height 11
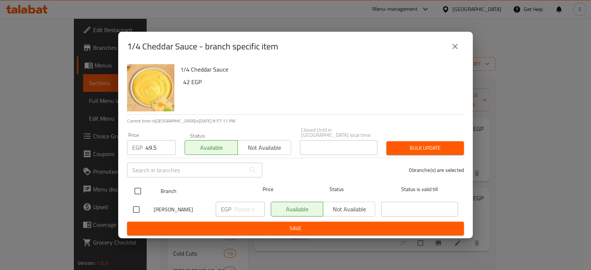
click at [138, 190] on input "checkbox" at bounding box center [138, 192] width 16 height 16
checkbox input "true"
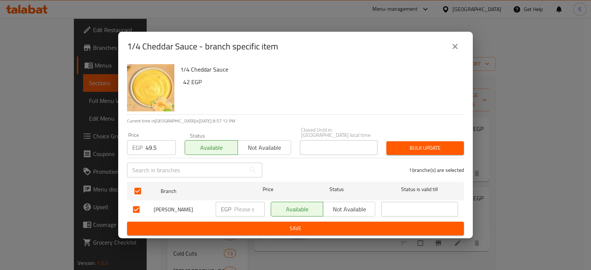
click at [417, 144] on span "Bulk update" at bounding box center [425, 148] width 66 height 9
